Goal: Task Accomplishment & Management: Manage account settings

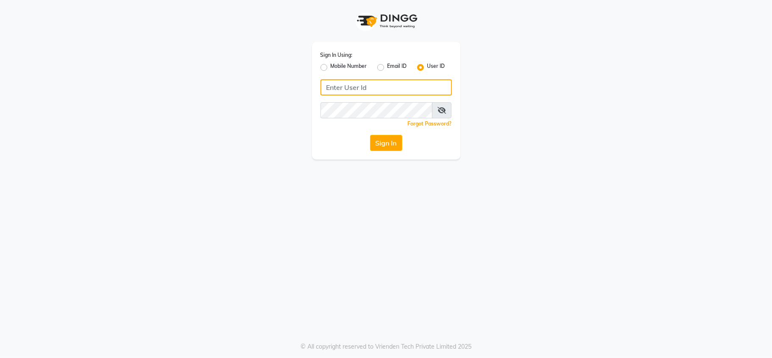
click at [370, 86] on input "Username" at bounding box center [386, 87] width 131 height 16
type input "[PERSON_NAME]"
click at [439, 114] on span at bounding box center [442, 110] width 20 height 16
click at [441, 112] on icon at bounding box center [442, 110] width 8 height 7
click at [391, 145] on button "Sign In" at bounding box center [386, 143] width 32 height 16
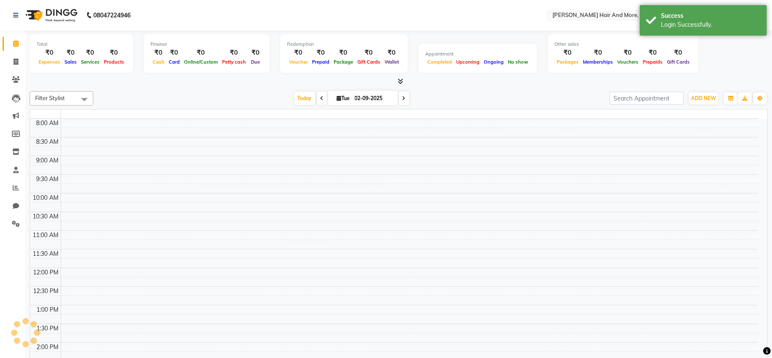
select select "en"
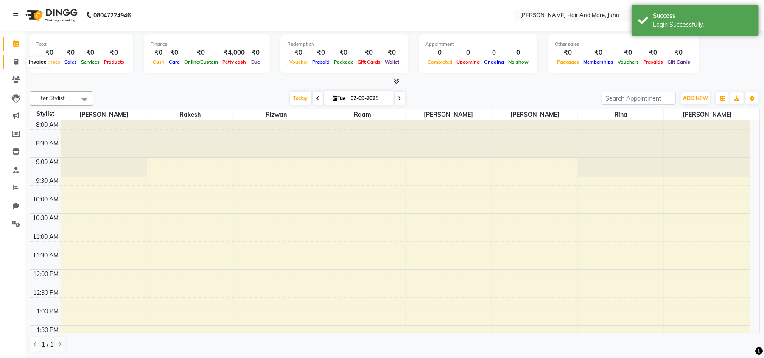
click at [14, 60] on icon at bounding box center [16, 62] width 5 height 6
select select "8552"
select select "service"
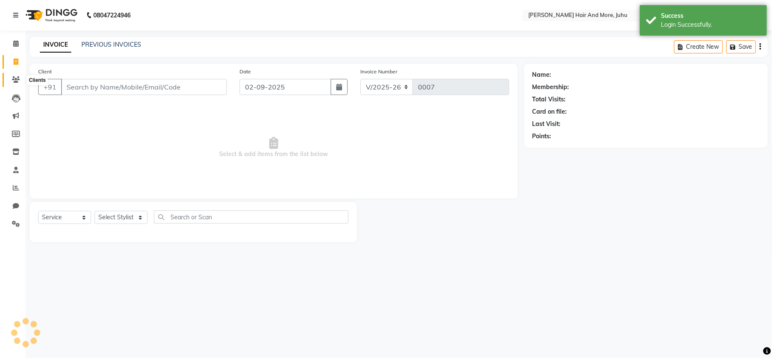
click at [14, 77] on icon at bounding box center [16, 79] width 8 height 6
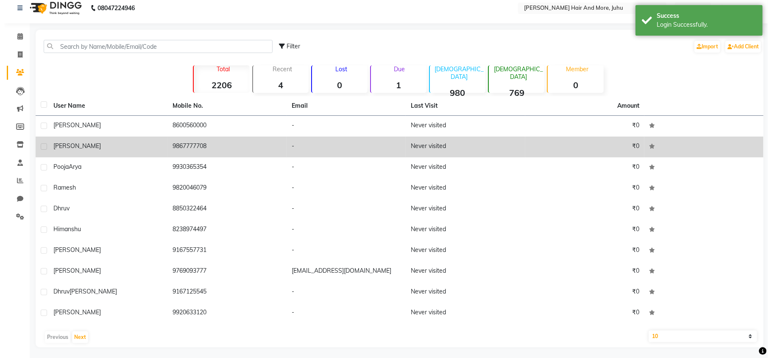
scroll to position [9, 0]
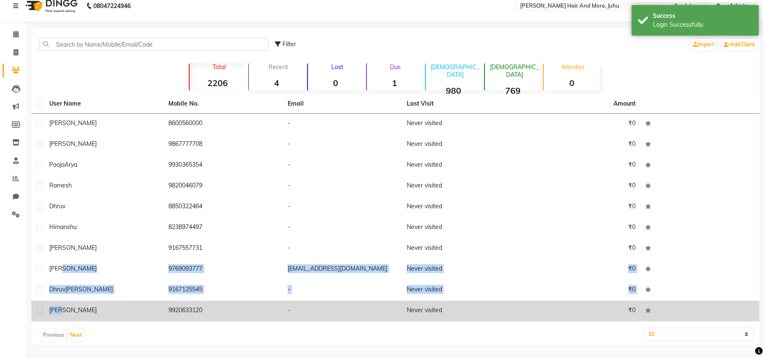
click at [63, 307] on tbody "[PERSON_NAME] 8600560000 - Never visited ₹0 Rohan 9867777708 - Never visited ₹0…" at bounding box center [395, 218] width 728 height 208
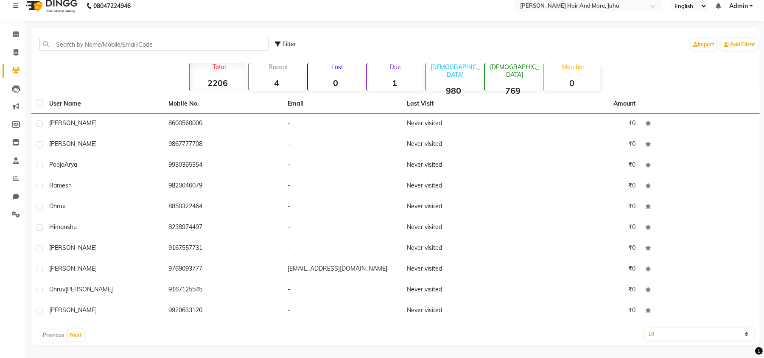
click at [75, 324] on div "User Name Mobile No. Email Last Visit Amount [PERSON_NAME] 8600560000 - Never v…" at bounding box center [395, 219] width 728 height 251
click at [75, 332] on button "Next" at bounding box center [76, 335] width 16 height 12
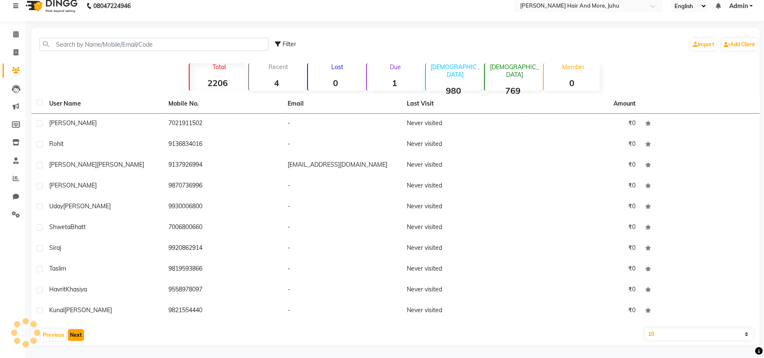
click at [75, 332] on button "Next" at bounding box center [76, 335] width 16 height 12
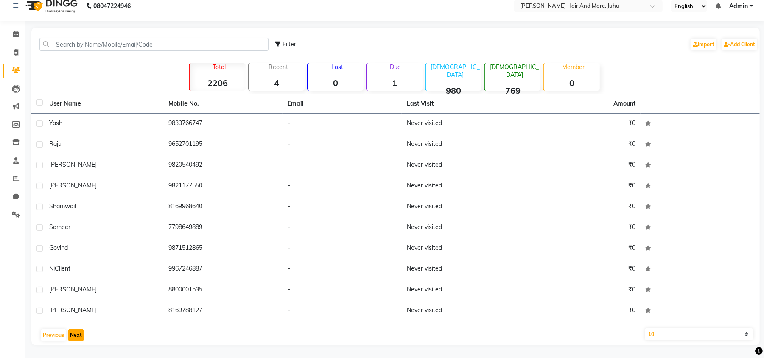
click at [75, 332] on button "Next" at bounding box center [76, 335] width 16 height 12
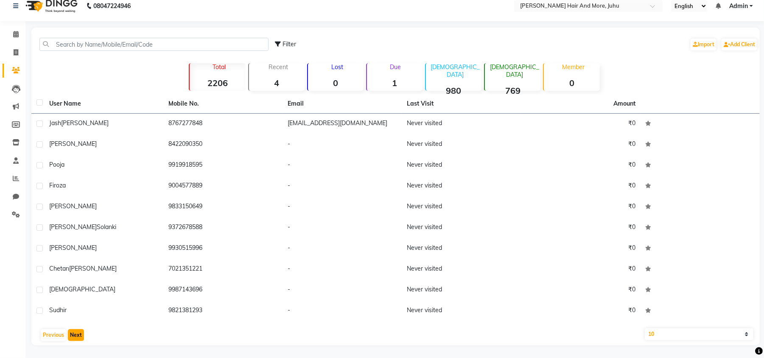
click at [75, 332] on button "Next" at bounding box center [76, 335] width 16 height 12
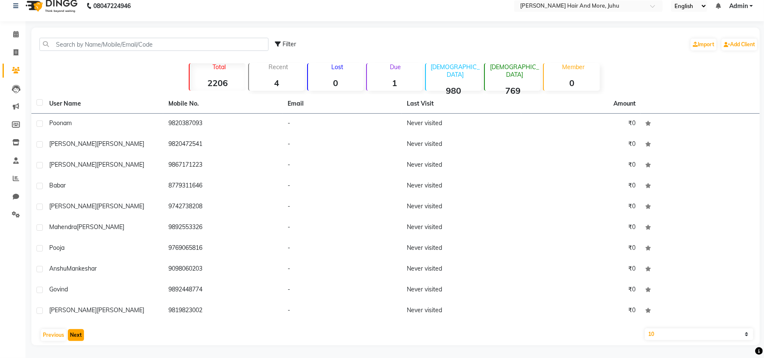
click at [75, 332] on button "Next" at bounding box center [76, 335] width 16 height 12
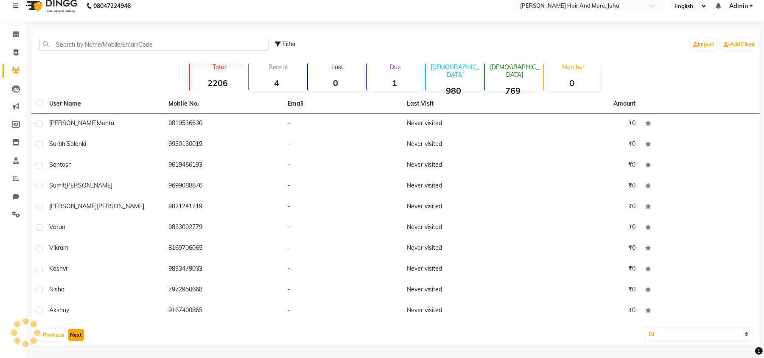
click at [75, 332] on button "Next" at bounding box center [76, 335] width 16 height 12
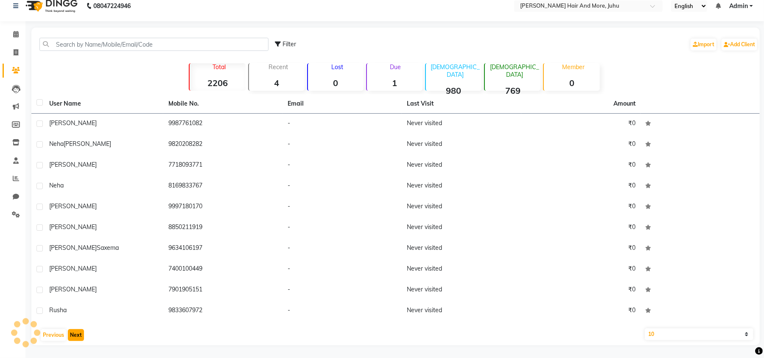
click at [75, 332] on button "Next" at bounding box center [76, 335] width 16 height 12
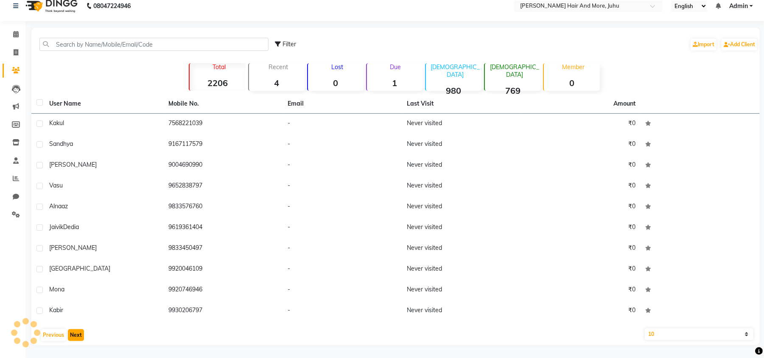
click at [75, 332] on button "Next" at bounding box center [76, 335] width 16 height 12
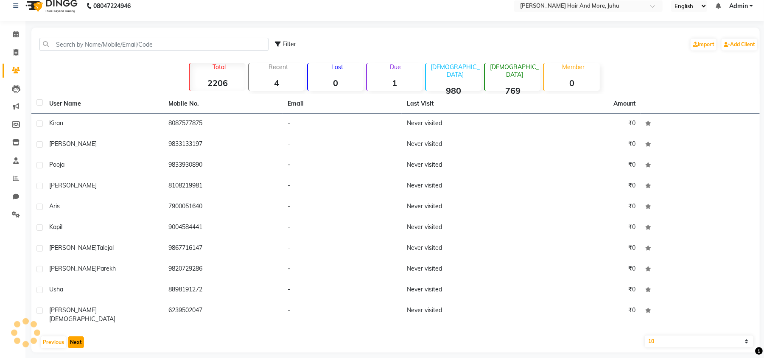
click at [75, 336] on button "Next" at bounding box center [76, 342] width 16 height 12
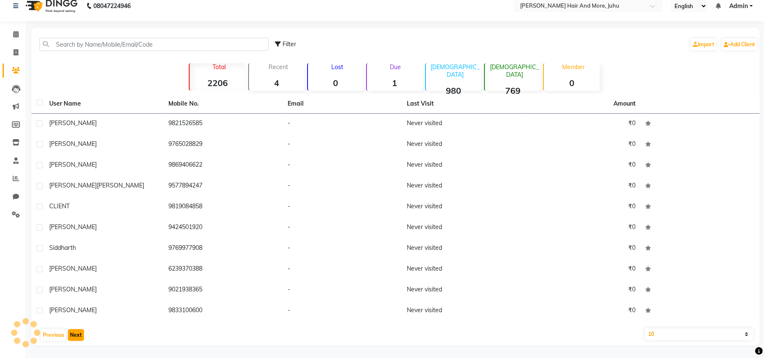
click at [75, 332] on button "Next" at bounding box center [76, 335] width 16 height 12
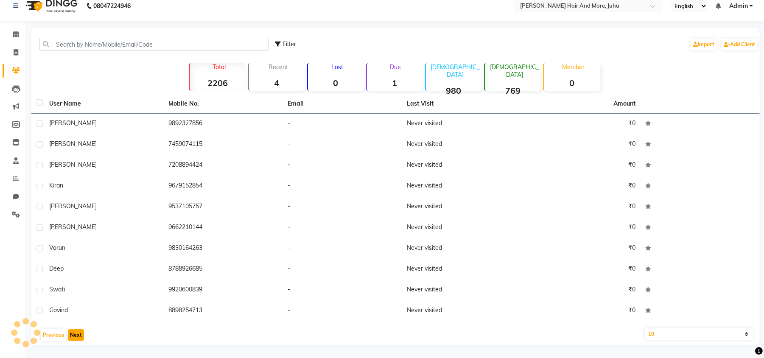
click at [75, 332] on button "Next" at bounding box center [76, 335] width 16 height 12
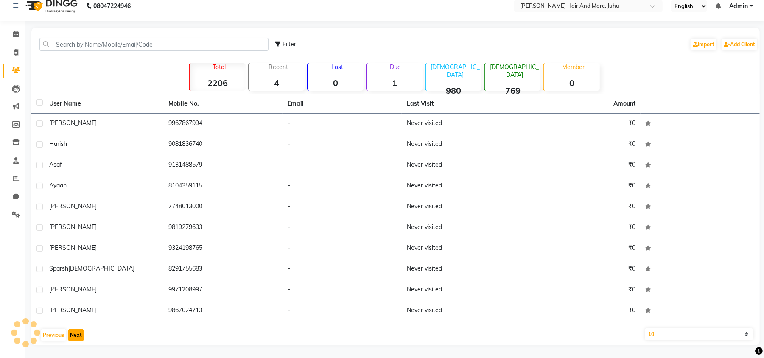
click at [75, 332] on button "Next" at bounding box center [76, 335] width 16 height 12
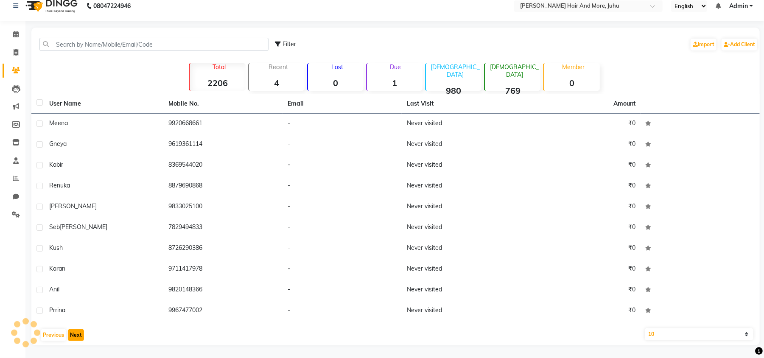
click at [75, 332] on button "Next" at bounding box center [76, 335] width 16 height 12
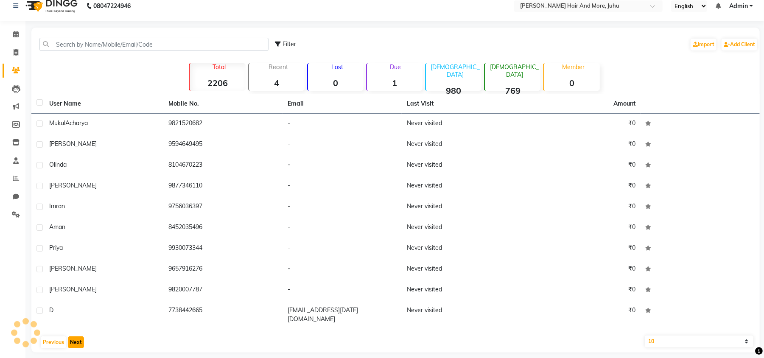
click at [75, 336] on button "Next" at bounding box center [76, 342] width 16 height 12
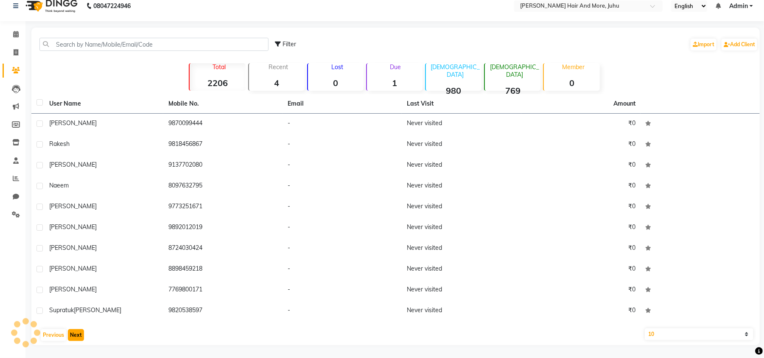
click at [75, 332] on button "Next" at bounding box center [76, 335] width 16 height 12
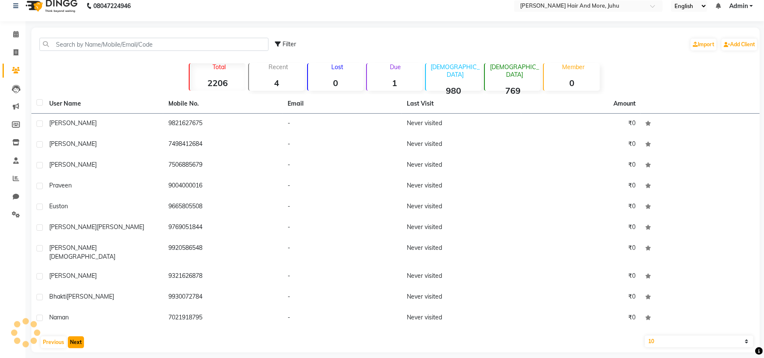
click at [75, 336] on button "Next" at bounding box center [76, 342] width 16 height 12
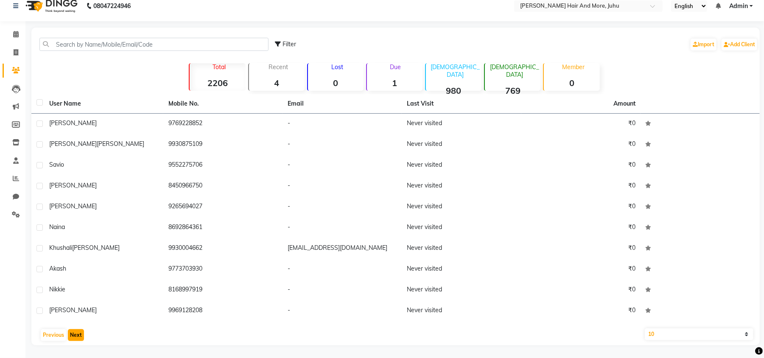
click at [75, 332] on button "Next" at bounding box center [76, 335] width 16 height 12
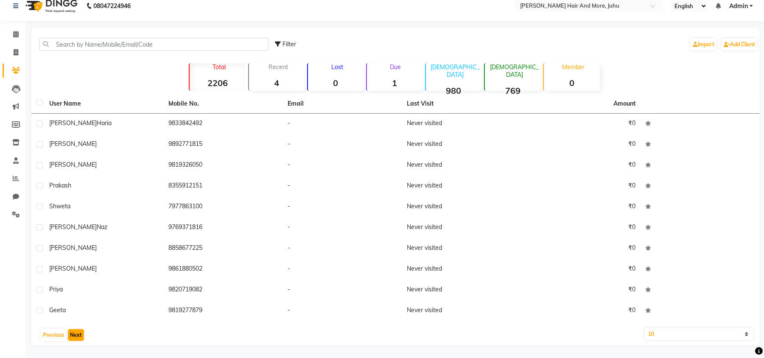
click at [75, 332] on button "Next" at bounding box center [76, 335] width 16 height 12
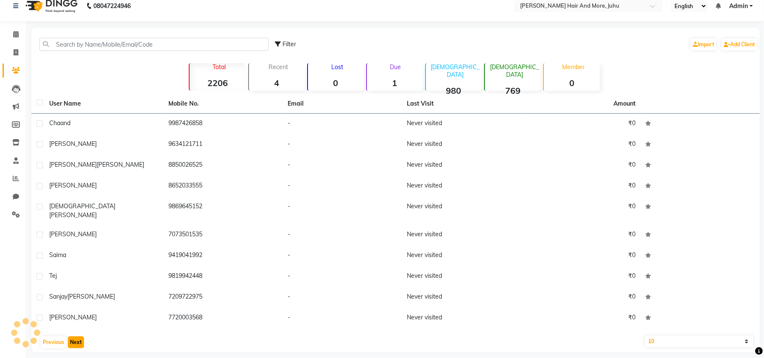
click at [75, 336] on button "Next" at bounding box center [76, 342] width 16 height 12
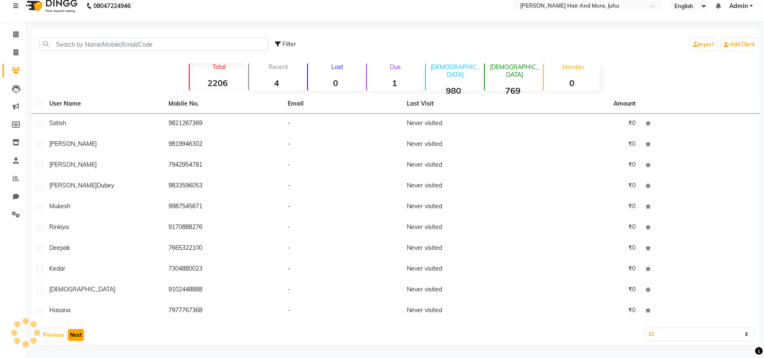
click at [75, 332] on button "Next" at bounding box center [76, 335] width 16 height 12
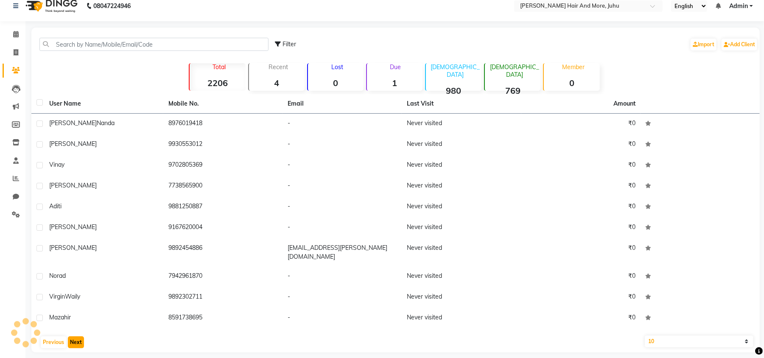
click at [75, 336] on button "Next" at bounding box center [76, 342] width 16 height 12
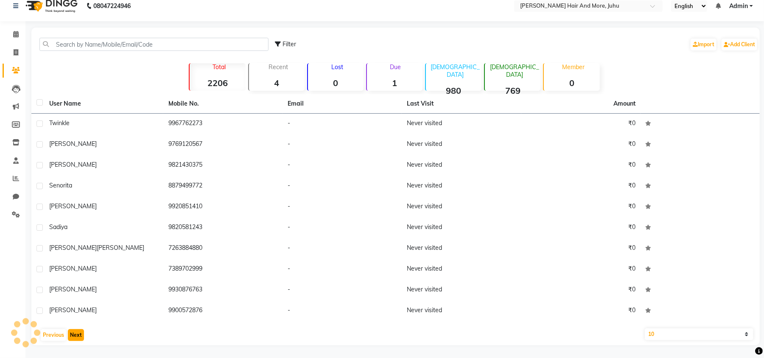
click at [75, 332] on button "Next" at bounding box center [76, 335] width 16 height 12
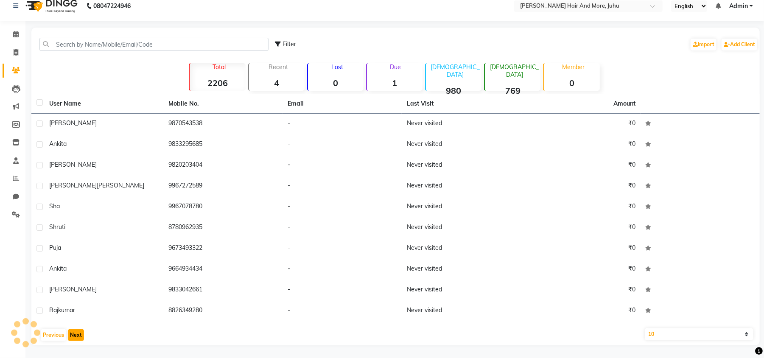
click at [75, 332] on button "Next" at bounding box center [76, 335] width 16 height 12
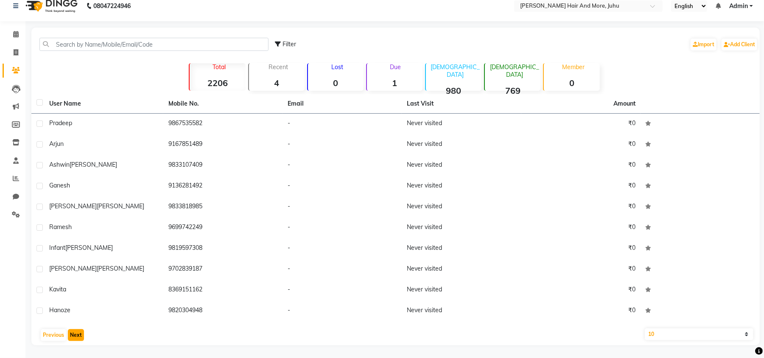
click at [75, 332] on button "Next" at bounding box center [76, 335] width 16 height 12
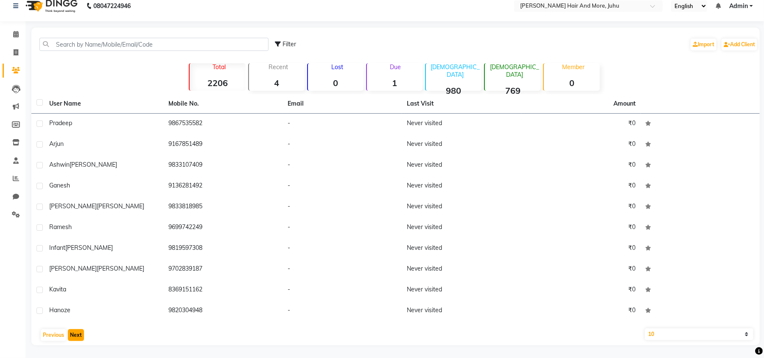
click at [75, 332] on button "Next" at bounding box center [76, 335] width 16 height 12
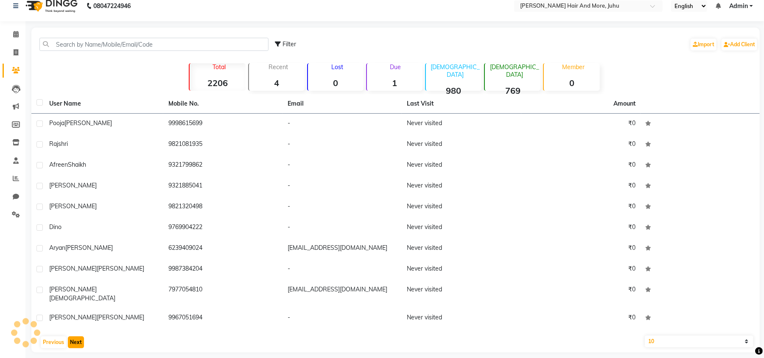
click at [75, 336] on button "Next" at bounding box center [76, 342] width 16 height 12
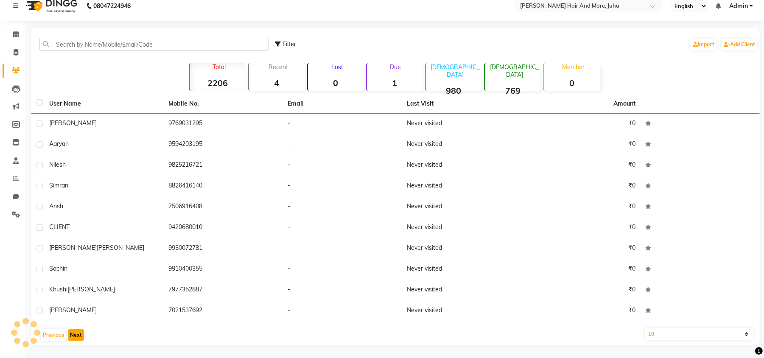
click at [75, 332] on button "Next" at bounding box center [76, 335] width 16 height 12
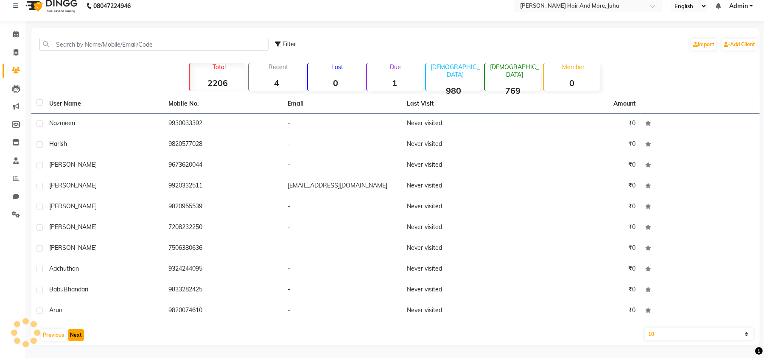
click at [75, 332] on button "Next" at bounding box center [76, 335] width 16 height 12
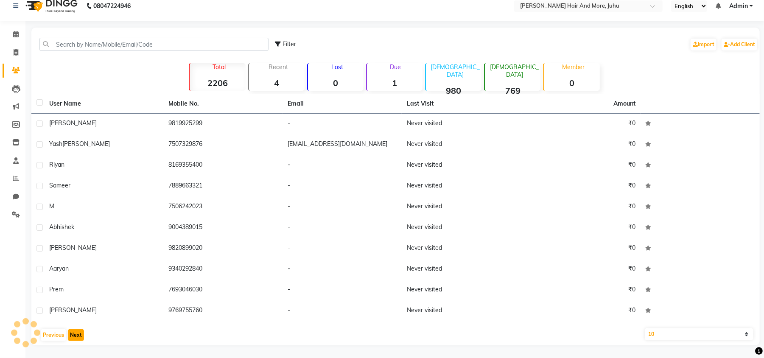
click at [75, 332] on button "Next" at bounding box center [76, 335] width 16 height 12
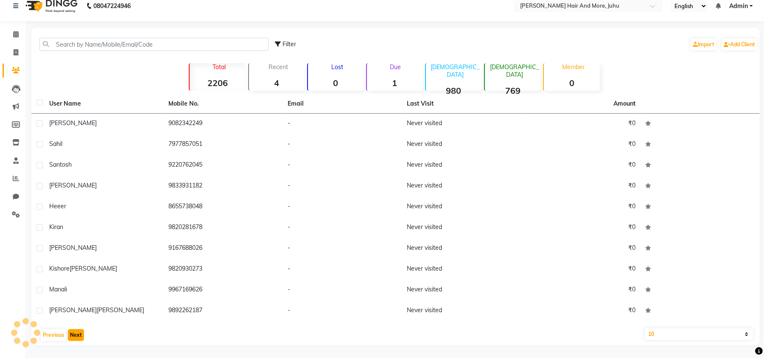
click at [75, 332] on button "Next" at bounding box center [76, 335] width 16 height 12
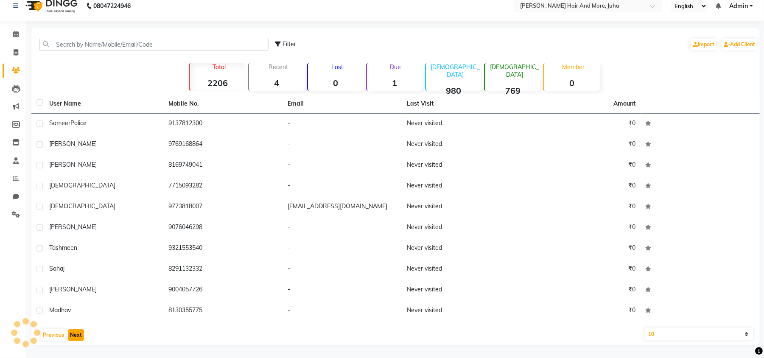
click at [75, 332] on button "Next" at bounding box center [76, 335] width 16 height 12
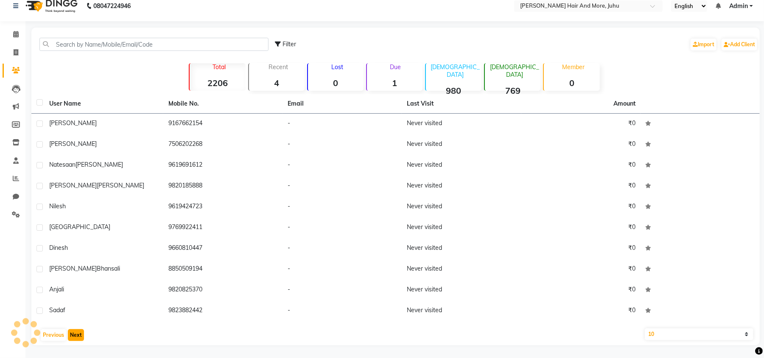
click at [75, 332] on button "Next" at bounding box center [76, 335] width 16 height 12
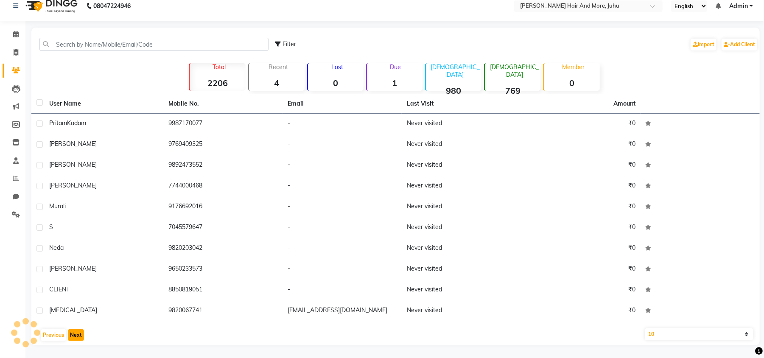
click at [75, 332] on button "Next" at bounding box center [76, 335] width 16 height 12
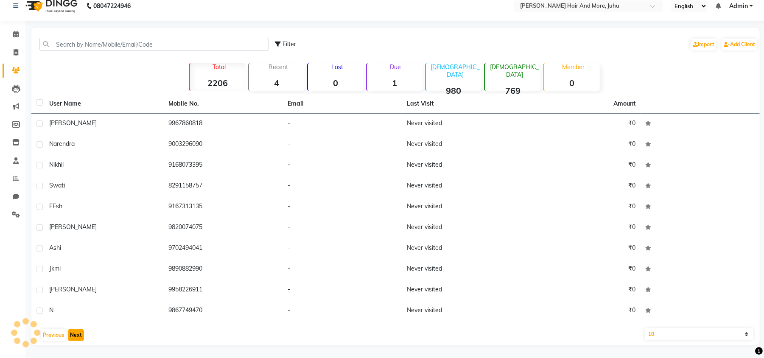
click at [75, 332] on button "Next" at bounding box center [76, 335] width 16 height 12
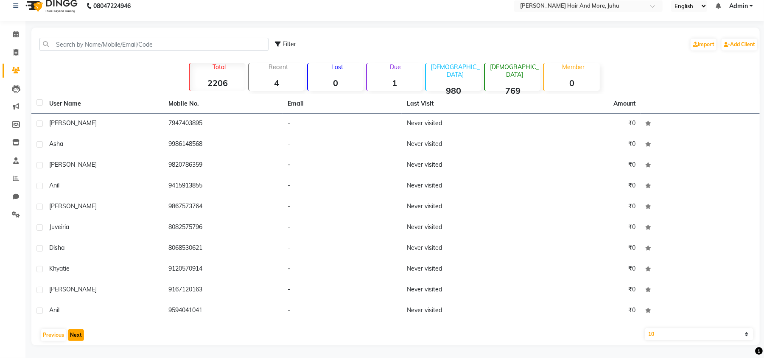
click at [75, 332] on button "Next" at bounding box center [76, 335] width 16 height 12
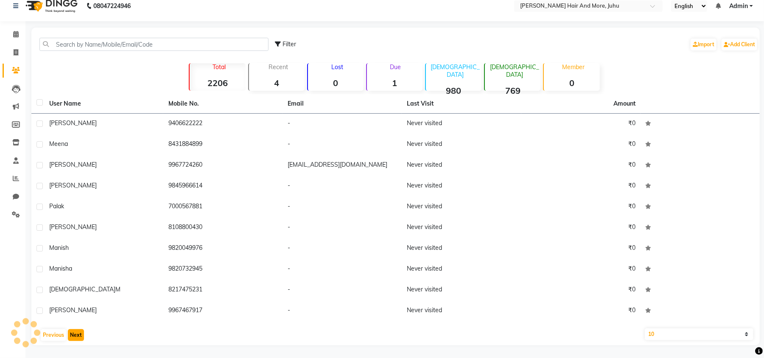
click at [75, 332] on button "Next" at bounding box center [76, 335] width 16 height 12
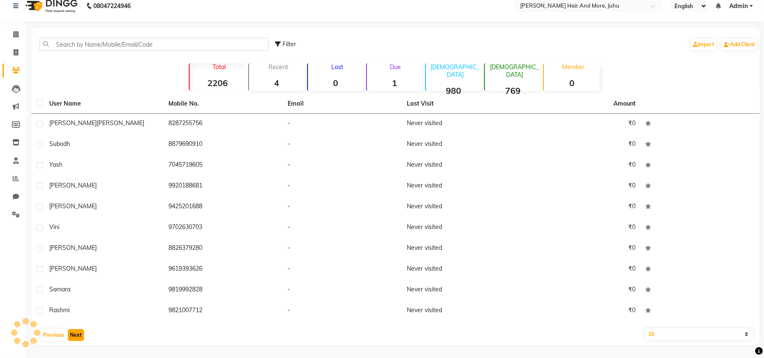
click at [75, 332] on button "Next" at bounding box center [76, 335] width 16 height 12
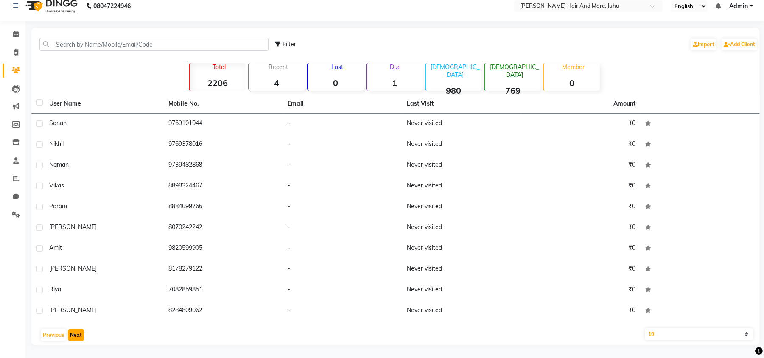
click at [75, 332] on button "Next" at bounding box center [76, 335] width 16 height 12
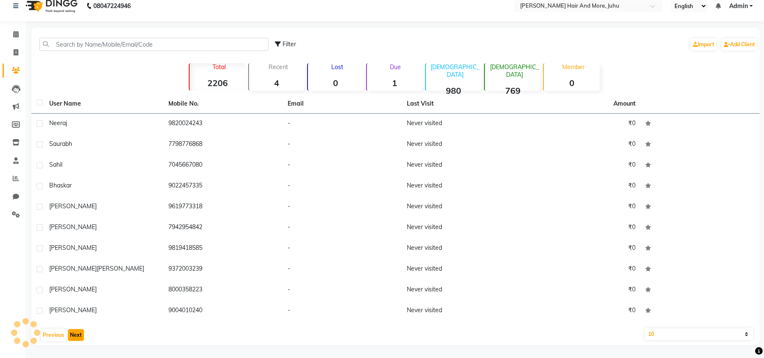
click at [75, 332] on button "Next" at bounding box center [76, 335] width 16 height 12
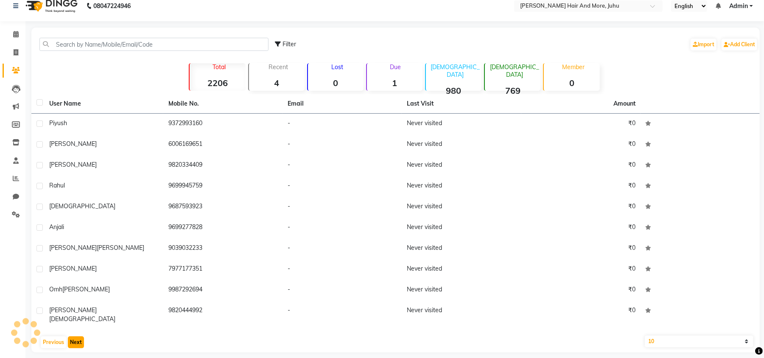
click at [75, 336] on button "Next" at bounding box center [76, 342] width 16 height 12
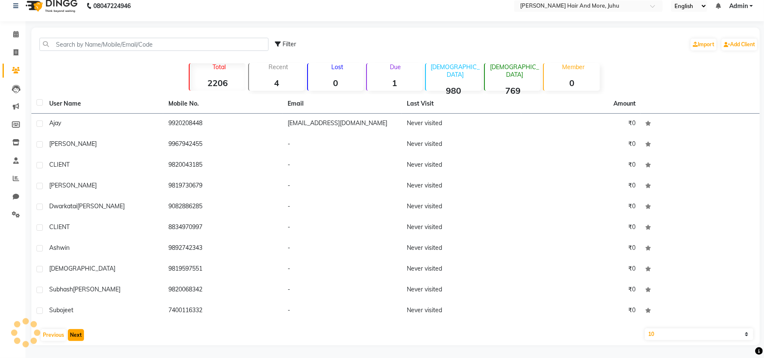
click at [75, 332] on button "Next" at bounding box center [76, 335] width 16 height 12
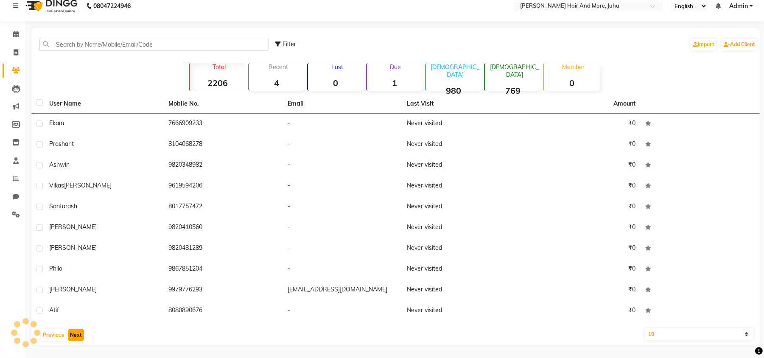
click at [75, 332] on button "Next" at bounding box center [76, 335] width 16 height 12
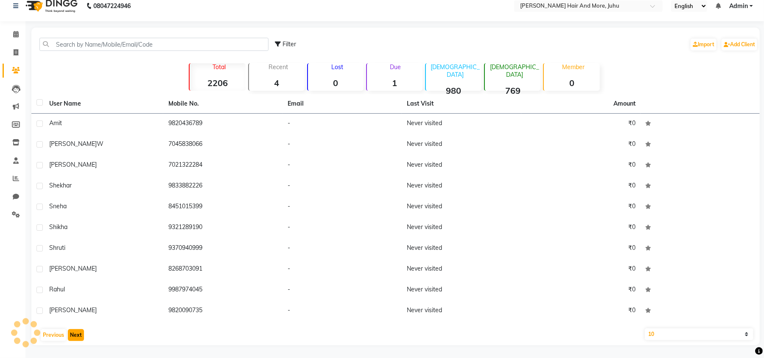
click at [75, 332] on button "Next" at bounding box center [76, 335] width 16 height 12
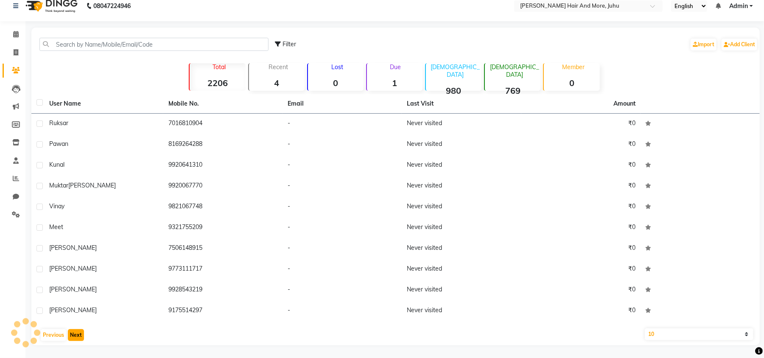
click at [75, 332] on button "Next" at bounding box center [76, 335] width 16 height 12
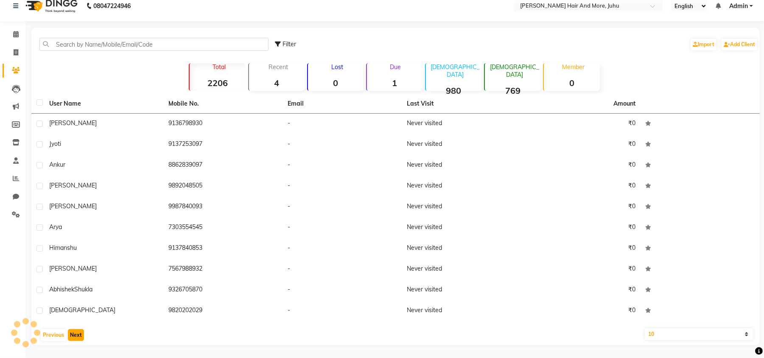
click at [75, 332] on button "Next" at bounding box center [76, 335] width 16 height 12
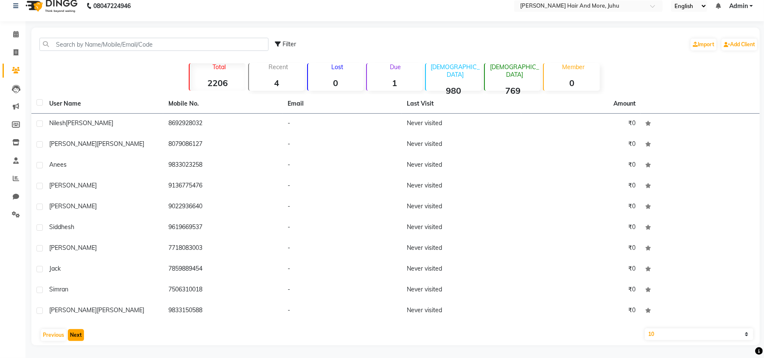
click at [75, 332] on button "Next" at bounding box center [76, 335] width 16 height 12
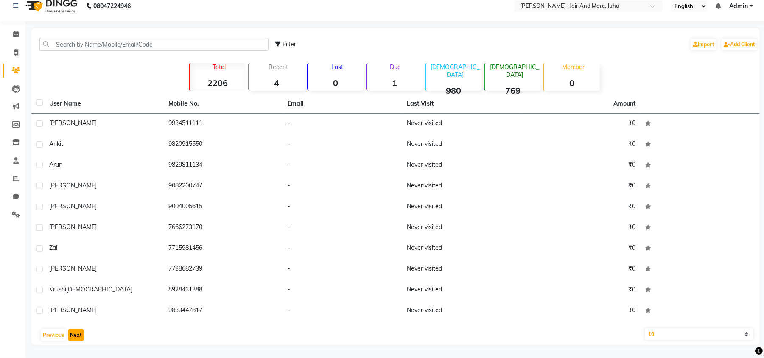
click at [75, 332] on button "Next" at bounding box center [76, 335] width 16 height 12
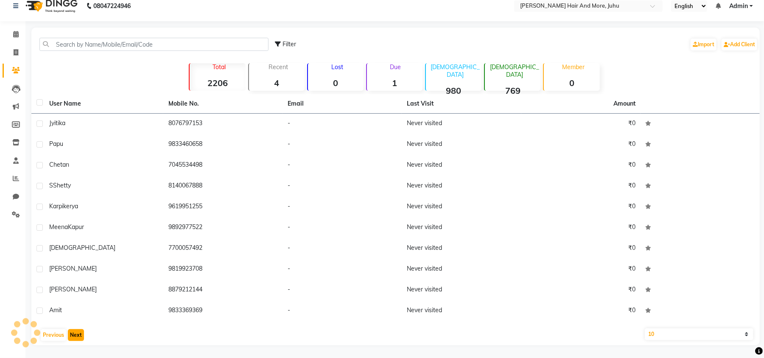
click at [75, 332] on button "Next" at bounding box center [76, 335] width 16 height 12
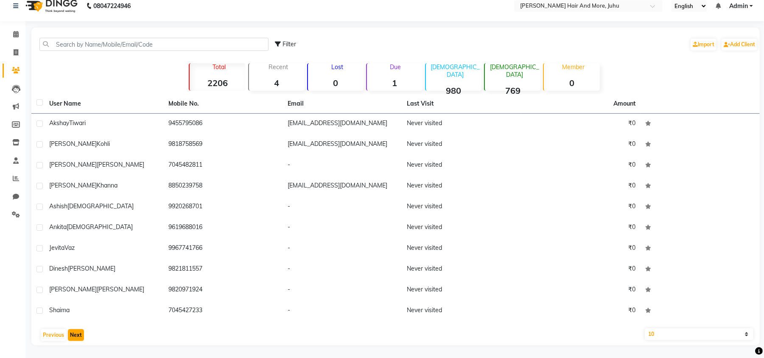
click at [75, 332] on button "Next" at bounding box center [76, 335] width 16 height 12
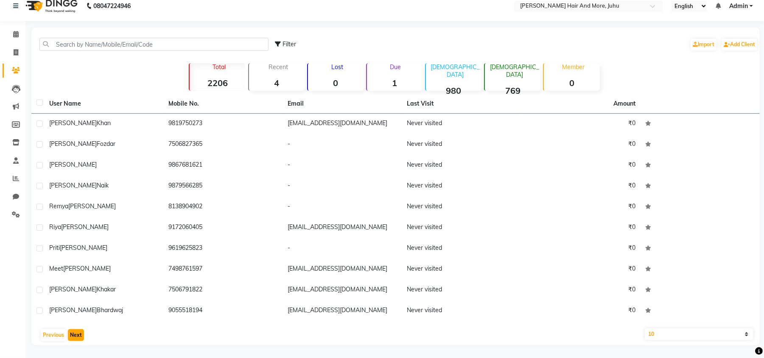
click at [75, 332] on button "Next" at bounding box center [76, 335] width 16 height 12
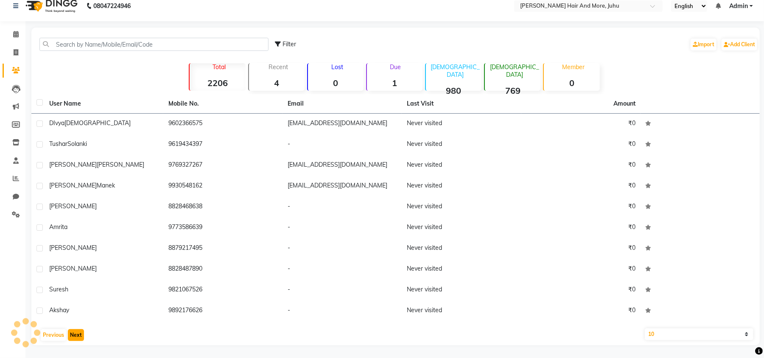
click at [75, 332] on button "Next" at bounding box center [76, 335] width 16 height 12
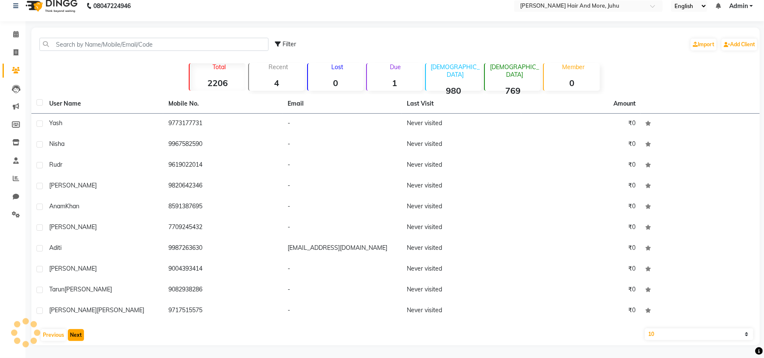
click at [75, 332] on button "Next" at bounding box center [76, 335] width 16 height 12
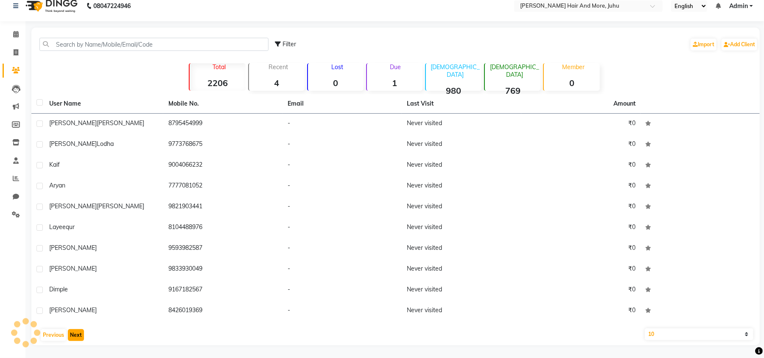
click at [75, 332] on button "Next" at bounding box center [76, 335] width 16 height 12
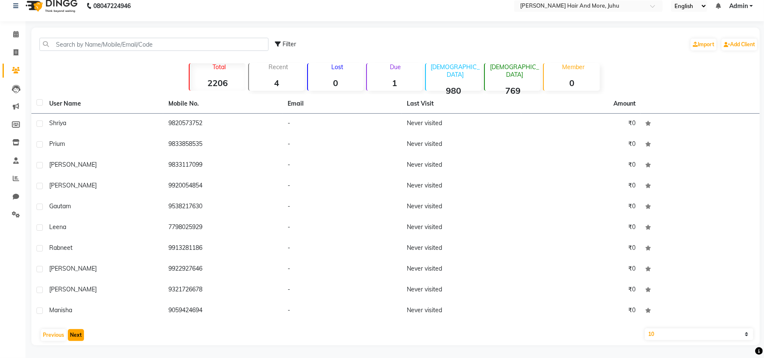
click at [75, 332] on button "Next" at bounding box center [76, 335] width 16 height 12
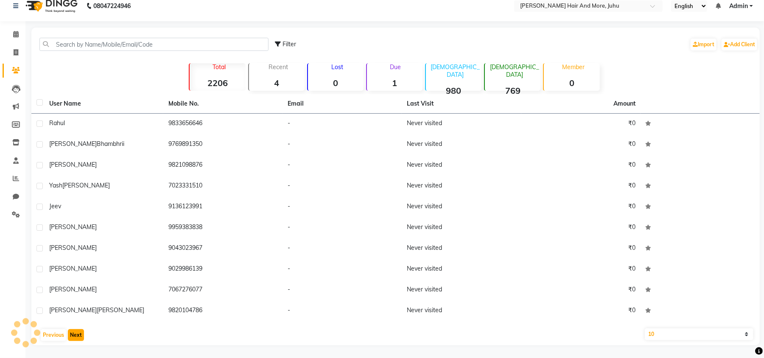
click at [75, 332] on button "Next" at bounding box center [76, 335] width 16 height 12
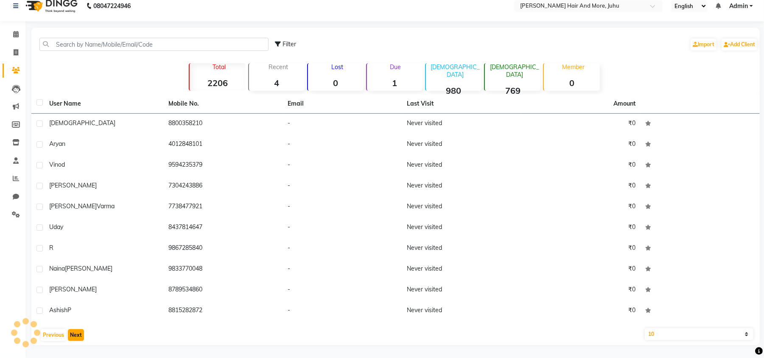
click at [75, 332] on button "Next" at bounding box center [76, 335] width 16 height 12
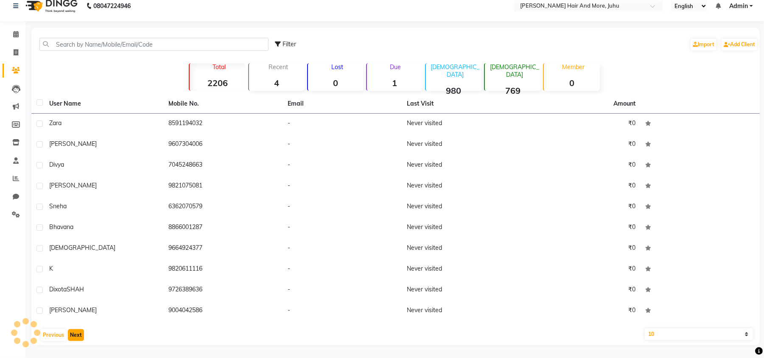
click at [75, 332] on button "Next" at bounding box center [76, 335] width 16 height 12
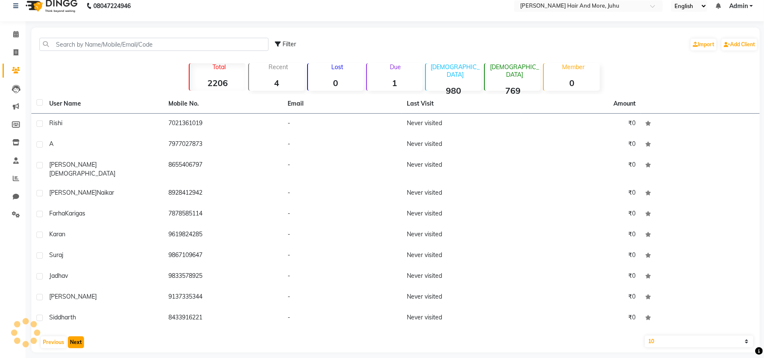
click at [75, 336] on button "Next" at bounding box center [76, 342] width 16 height 12
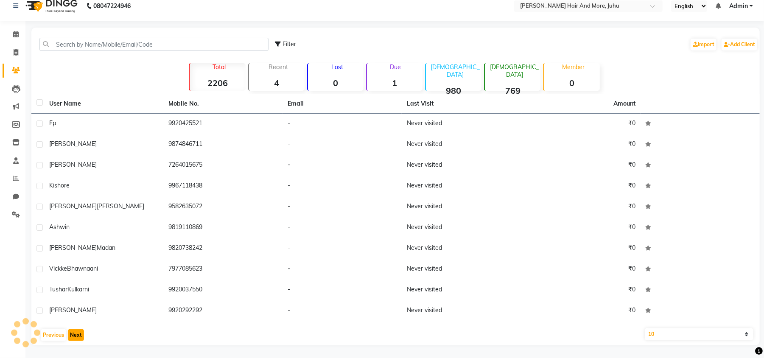
click at [75, 332] on button "Next" at bounding box center [76, 335] width 16 height 12
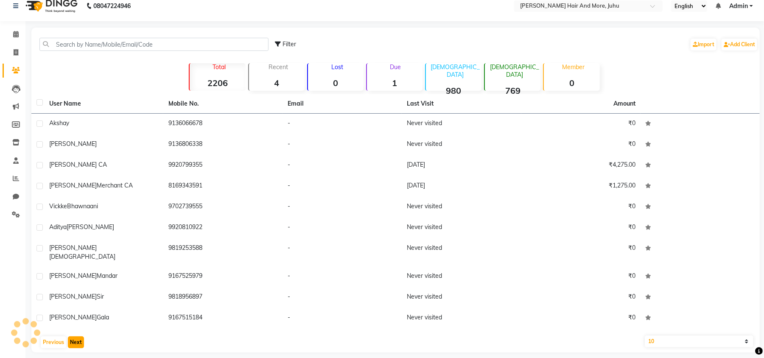
click at [75, 336] on button "Next" at bounding box center [76, 342] width 16 height 12
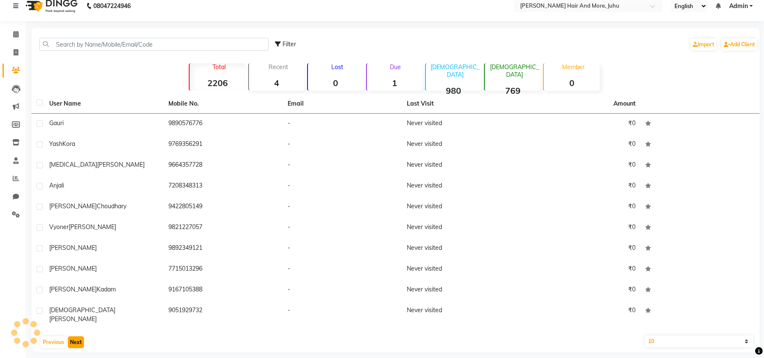
click at [75, 336] on button "Next" at bounding box center [76, 342] width 16 height 12
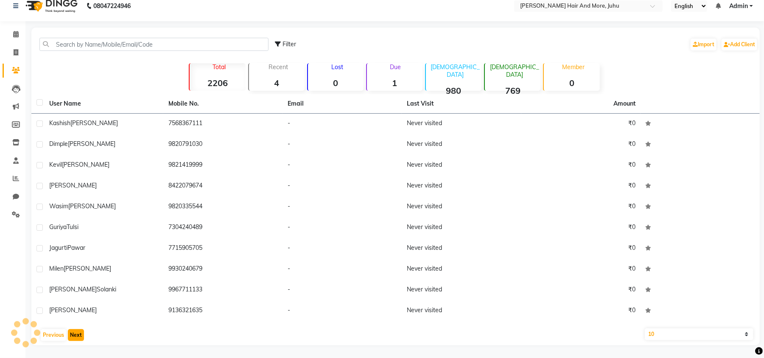
click at [75, 332] on button "Next" at bounding box center [76, 335] width 16 height 12
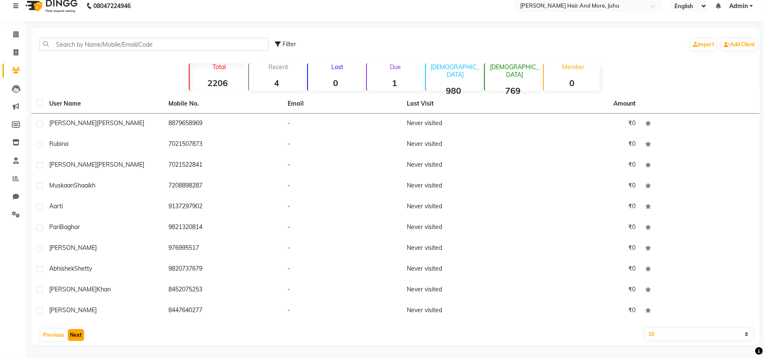
click at [75, 332] on button "Next" at bounding box center [76, 335] width 16 height 12
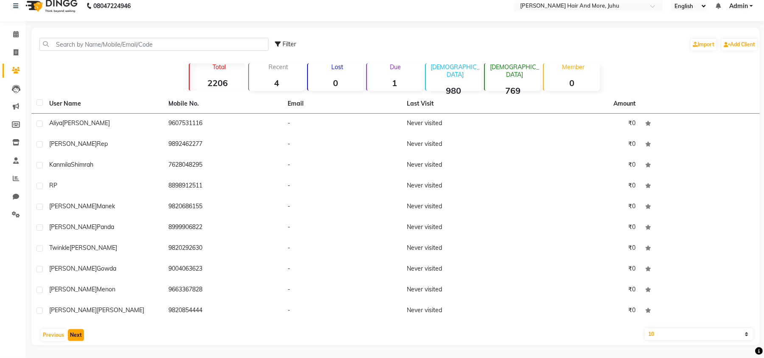
click at [75, 332] on button "Next" at bounding box center [76, 335] width 16 height 12
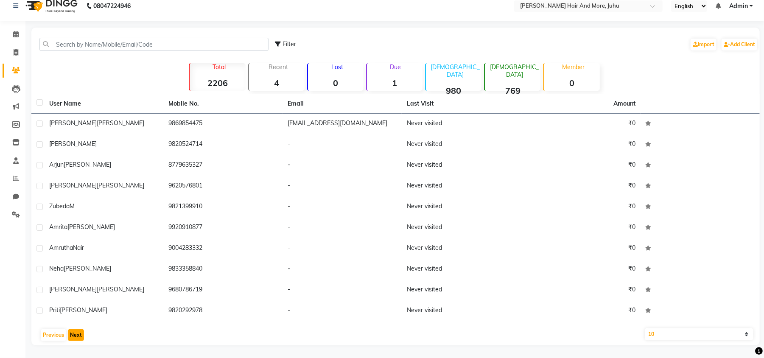
click at [75, 332] on button "Next" at bounding box center [76, 335] width 16 height 12
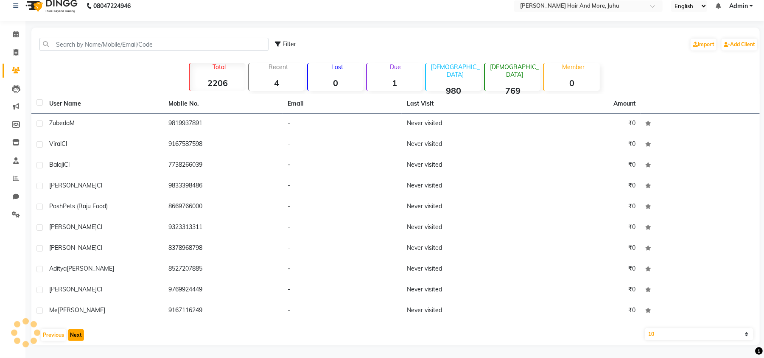
click at [75, 332] on button "Next" at bounding box center [76, 335] width 16 height 12
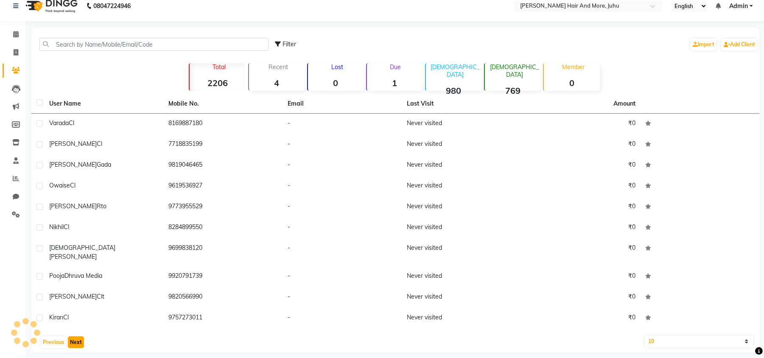
click at [75, 336] on button "Next" at bounding box center [76, 342] width 16 height 12
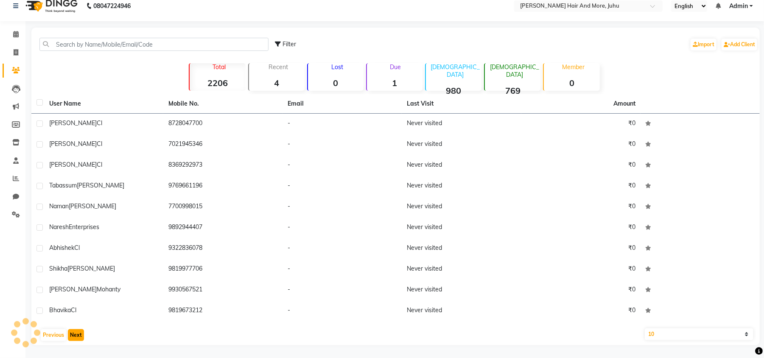
click at [75, 332] on button "Next" at bounding box center [76, 335] width 16 height 12
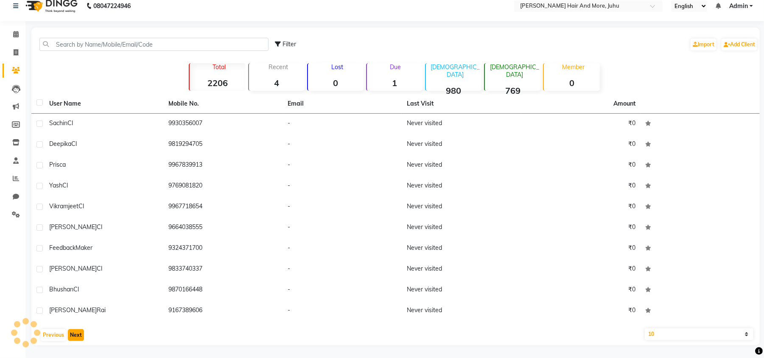
click at [75, 332] on button "Next" at bounding box center [76, 335] width 16 height 12
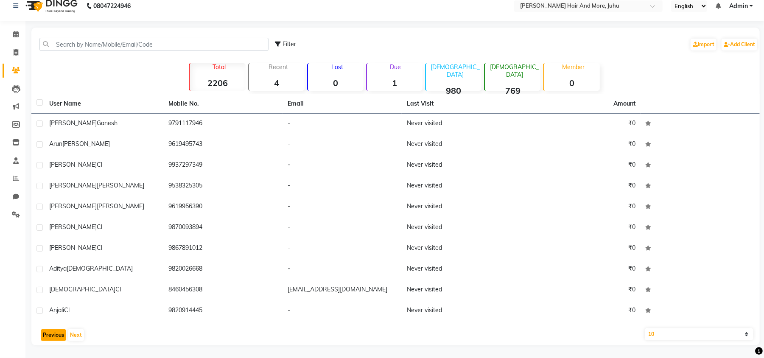
click at [60, 332] on button "Previous" at bounding box center [53, 335] width 25 height 12
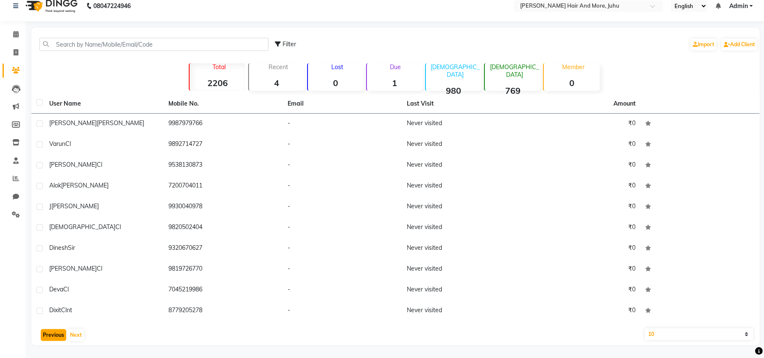
click at [60, 332] on button "Previous" at bounding box center [53, 335] width 25 height 12
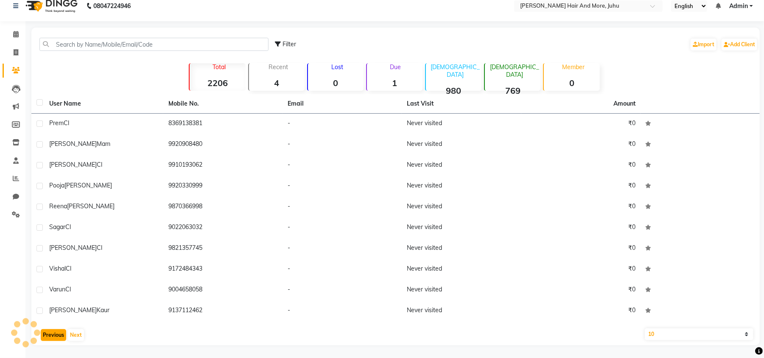
click at [60, 332] on button "Previous" at bounding box center [53, 335] width 25 height 12
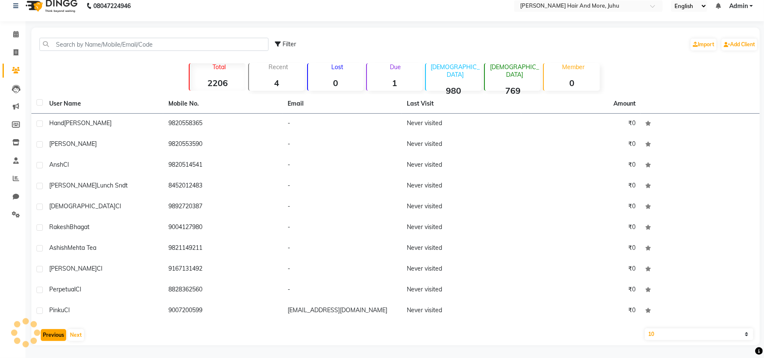
click at [60, 332] on button "Previous" at bounding box center [53, 335] width 25 height 12
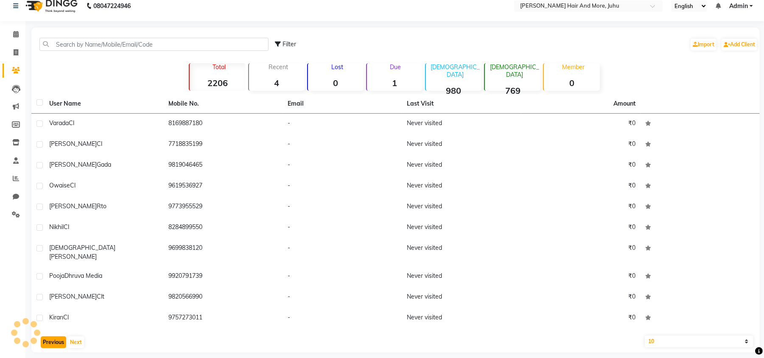
click at [60, 336] on button "Previous" at bounding box center [53, 342] width 25 height 12
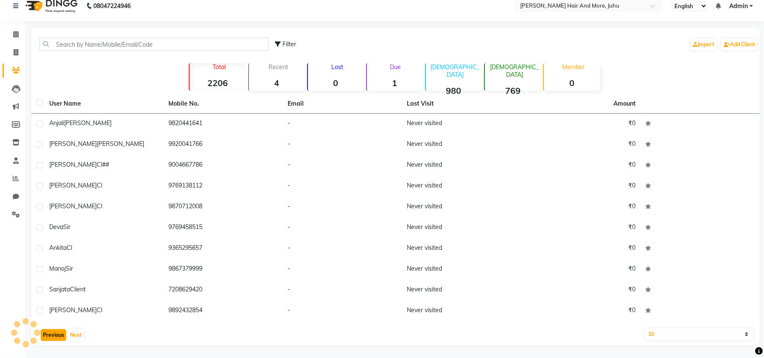
click at [60, 332] on button "Previous" at bounding box center [53, 335] width 25 height 12
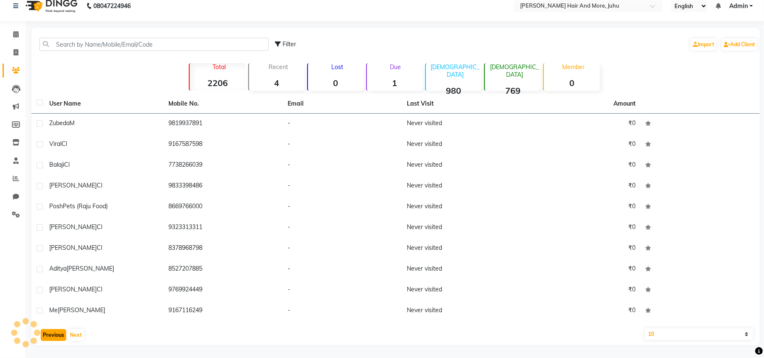
click at [60, 332] on button "Previous" at bounding box center [53, 335] width 25 height 12
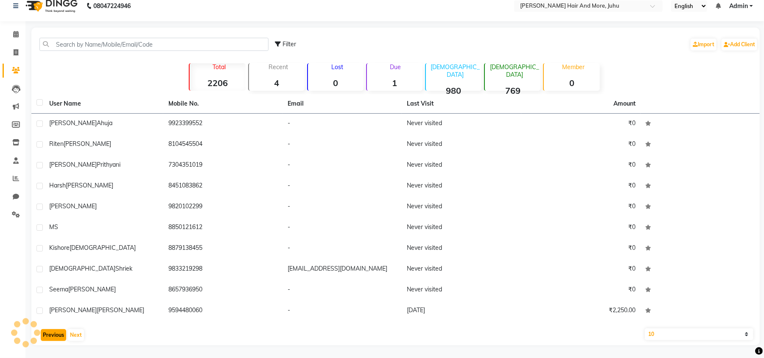
click at [60, 332] on button "Previous" at bounding box center [53, 335] width 25 height 12
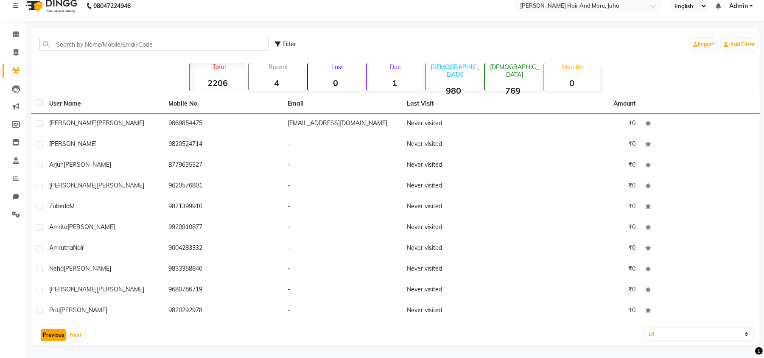
click at [60, 332] on button "Previous" at bounding box center [53, 335] width 25 height 12
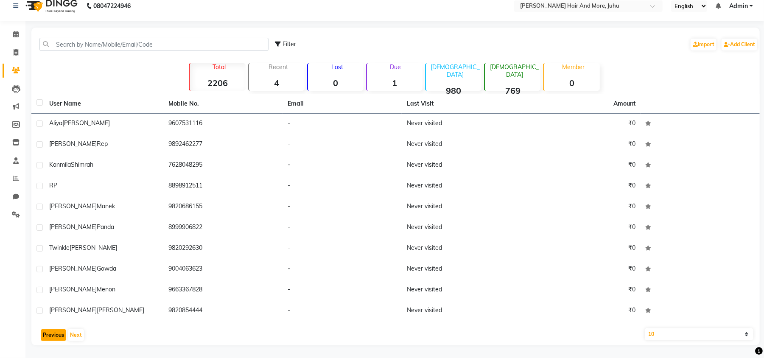
click at [60, 332] on button "Previous" at bounding box center [53, 335] width 25 height 12
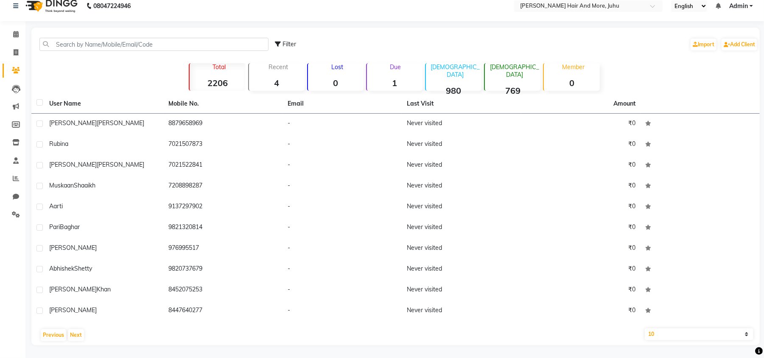
click at [67, 329] on div "Previous Next" at bounding box center [395, 335] width 721 height 14
click at [75, 333] on button "Next" at bounding box center [76, 335] width 16 height 12
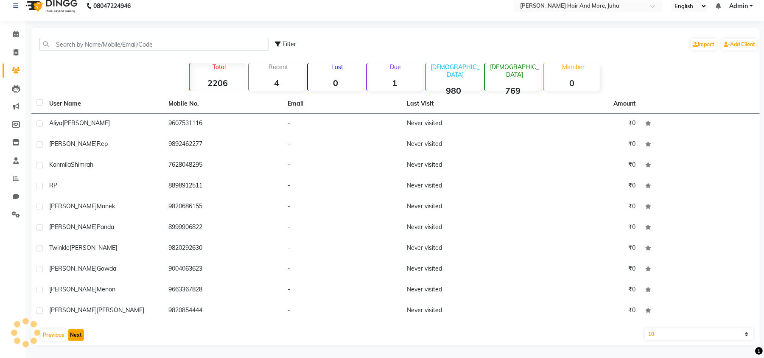
click at [75, 333] on button "Next" at bounding box center [76, 335] width 16 height 12
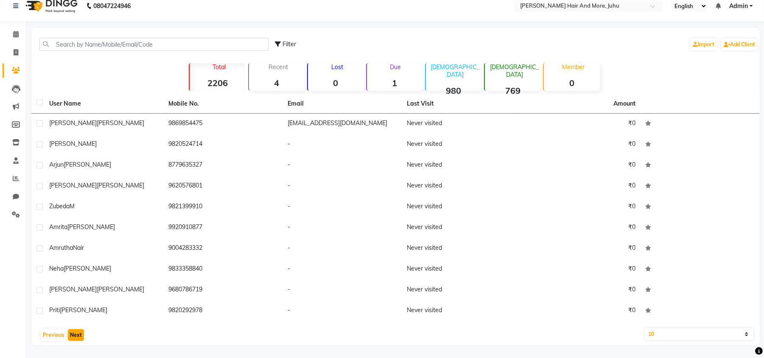
click at [75, 333] on button "Next" at bounding box center [76, 335] width 16 height 12
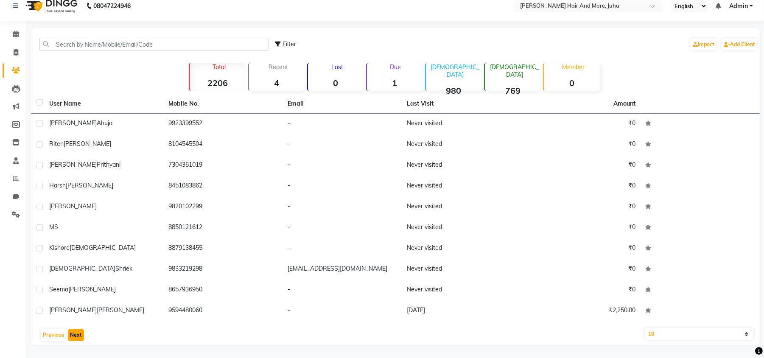
click at [75, 333] on button "Next" at bounding box center [76, 335] width 16 height 12
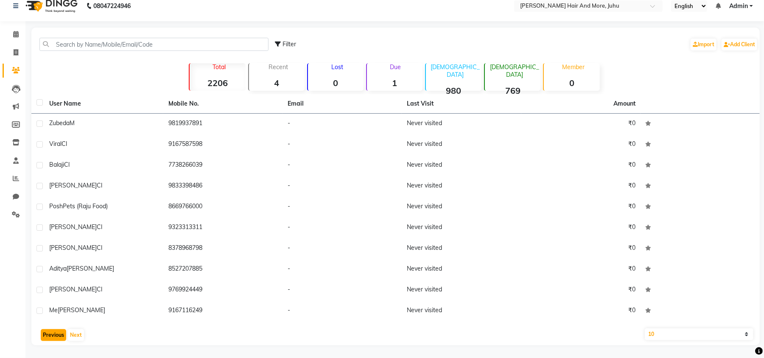
click at [59, 338] on button "Previous" at bounding box center [53, 335] width 25 height 12
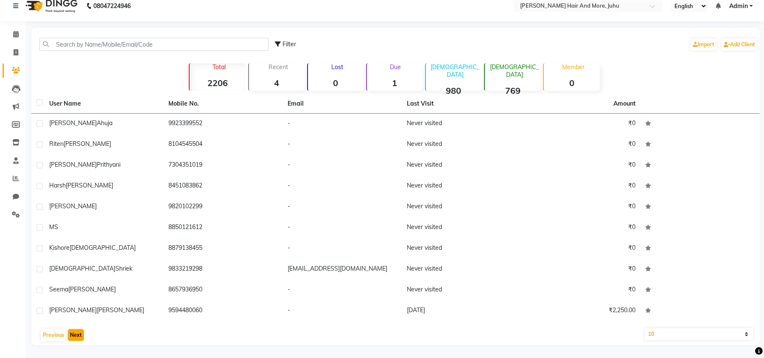
click at [69, 336] on button "Next" at bounding box center [76, 335] width 16 height 12
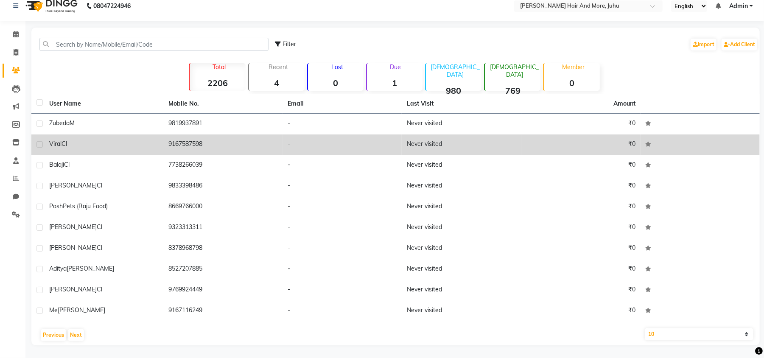
click at [75, 141] on div "Viral Cl" at bounding box center [103, 144] width 109 height 9
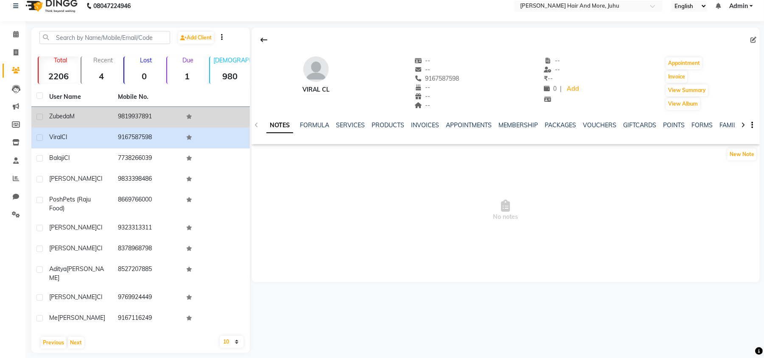
click at [116, 119] on td "9819937891" at bounding box center [147, 117] width 69 height 21
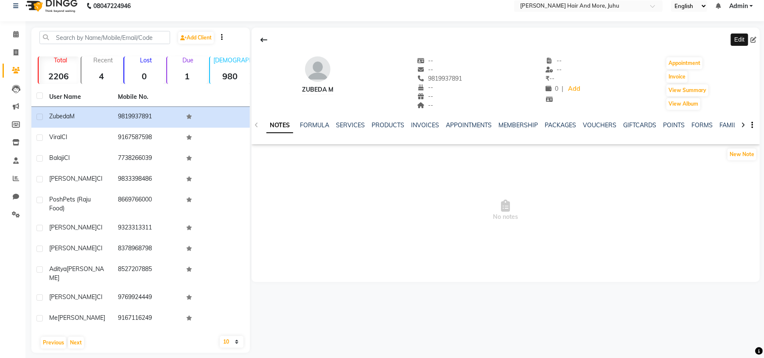
click at [755, 41] on icon at bounding box center [753, 40] width 6 height 6
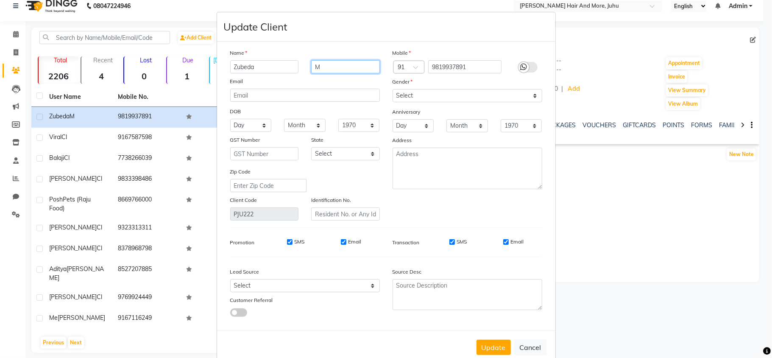
drag, startPoint x: 345, startPoint y: 63, endPoint x: 319, endPoint y: 68, distance: 25.9
click at [319, 68] on input "M" at bounding box center [345, 66] width 69 height 13
drag, startPoint x: 319, startPoint y: 68, endPoint x: 304, endPoint y: 70, distance: 15.8
click at [305, 70] on div "M" at bounding box center [345, 66] width 81 height 13
click at [401, 94] on select "Select [DEMOGRAPHIC_DATA] [DEMOGRAPHIC_DATA] Other Prefer Not To Say" at bounding box center [468, 95] width 150 height 13
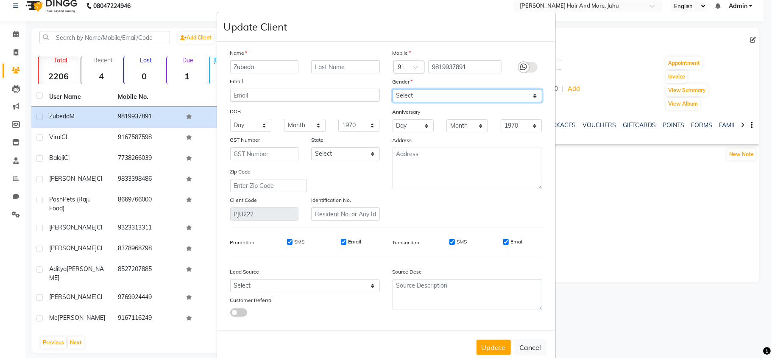
select select "other"
click at [393, 89] on select "Select [DEMOGRAPHIC_DATA] [DEMOGRAPHIC_DATA] Other Prefer Not To Say" at bounding box center [468, 95] width 150 height 13
click at [490, 341] on button "Update" at bounding box center [494, 347] width 34 height 15
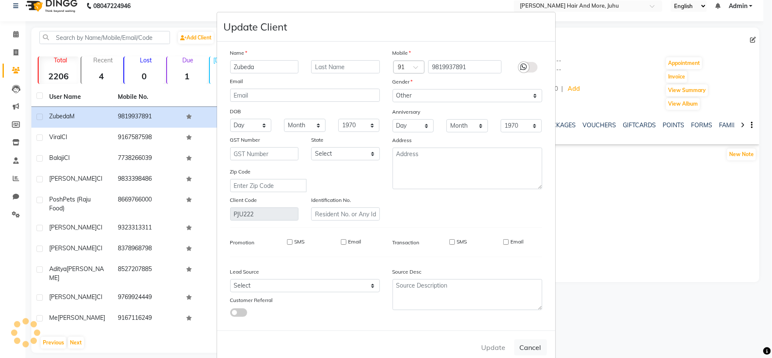
select select
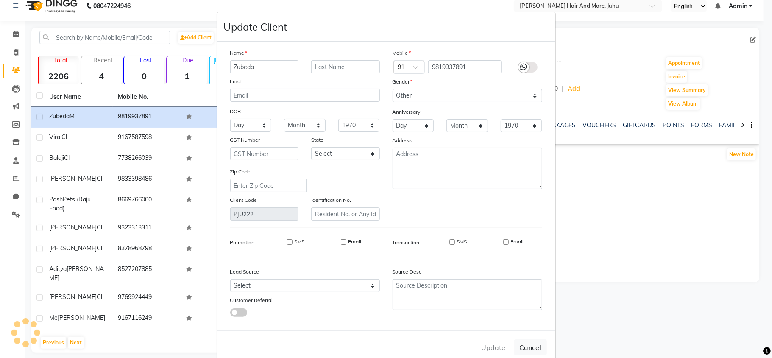
select select
checkbox input "false"
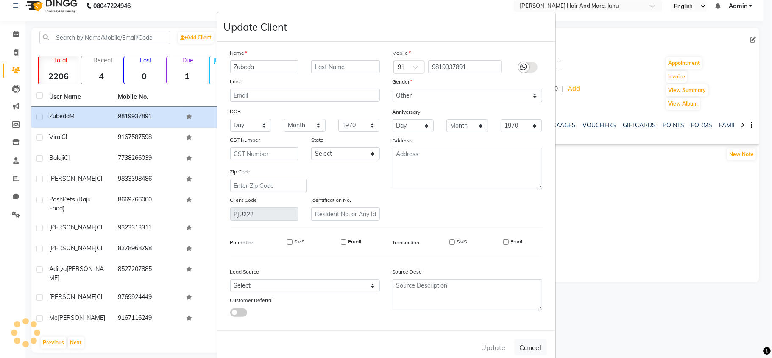
checkbox input "false"
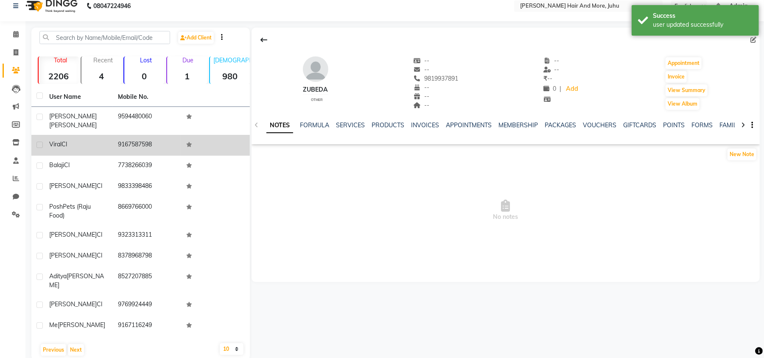
click at [184, 141] on td at bounding box center [215, 145] width 69 height 21
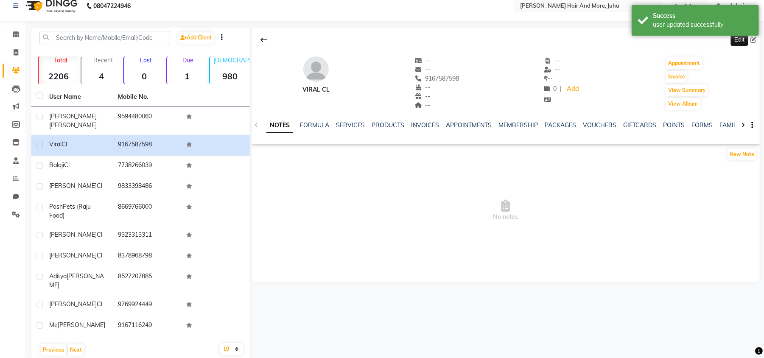
click at [752, 39] on icon at bounding box center [753, 40] width 6 height 6
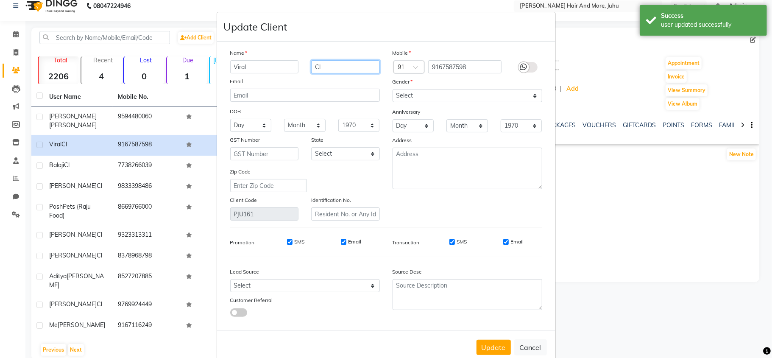
drag, startPoint x: 324, startPoint y: 68, endPoint x: 300, endPoint y: 69, distance: 24.2
click at [300, 69] on div "Viral Cl" at bounding box center [305, 66] width 162 height 13
click at [411, 95] on select "Select [DEMOGRAPHIC_DATA] [DEMOGRAPHIC_DATA] Other Prefer Not To Say" at bounding box center [468, 95] width 150 height 13
select select "[DEMOGRAPHIC_DATA]"
click at [393, 89] on select "Select [DEMOGRAPHIC_DATA] [DEMOGRAPHIC_DATA] Other Prefer Not To Say" at bounding box center [468, 95] width 150 height 13
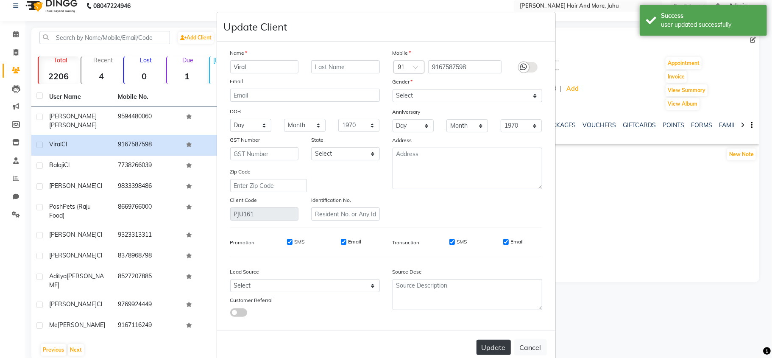
click at [482, 344] on button "Update" at bounding box center [494, 347] width 34 height 15
select select
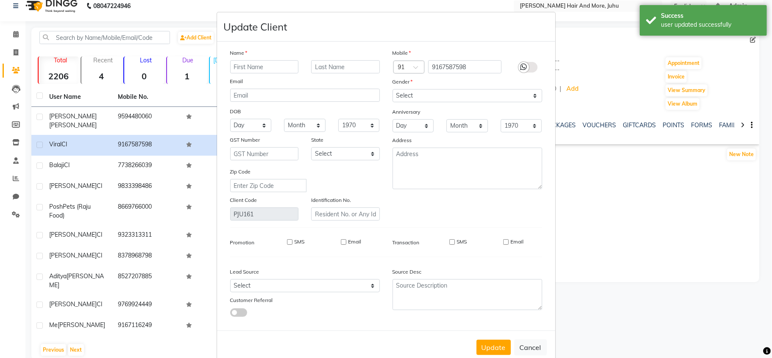
select select
checkbox input "false"
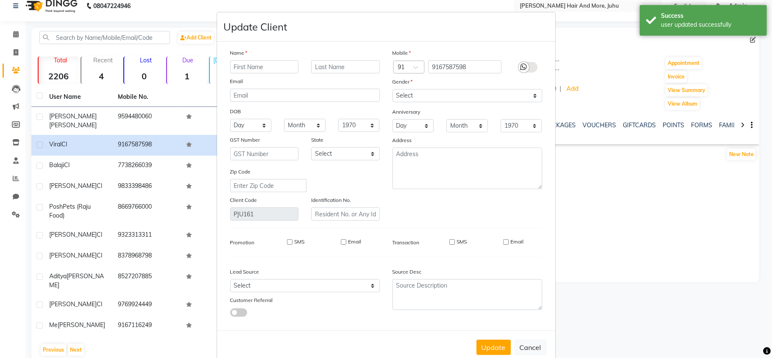
checkbox input "false"
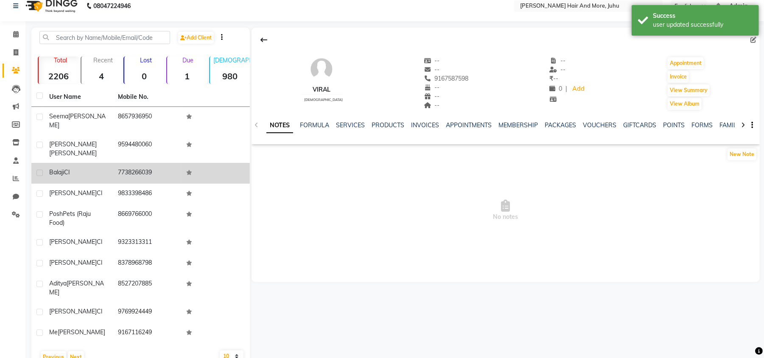
click at [154, 163] on td "7738266039" at bounding box center [147, 173] width 69 height 21
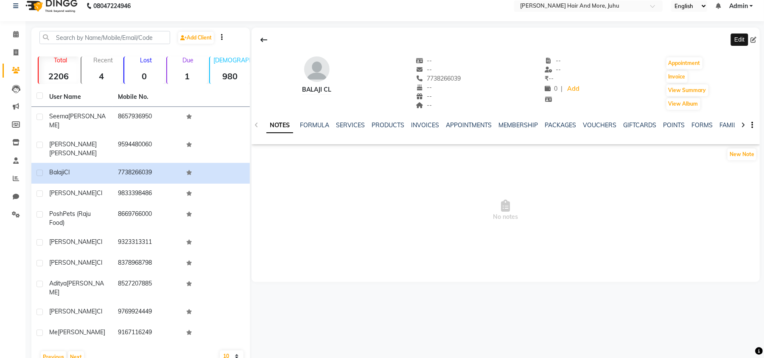
click at [754, 39] on icon at bounding box center [753, 40] width 6 height 6
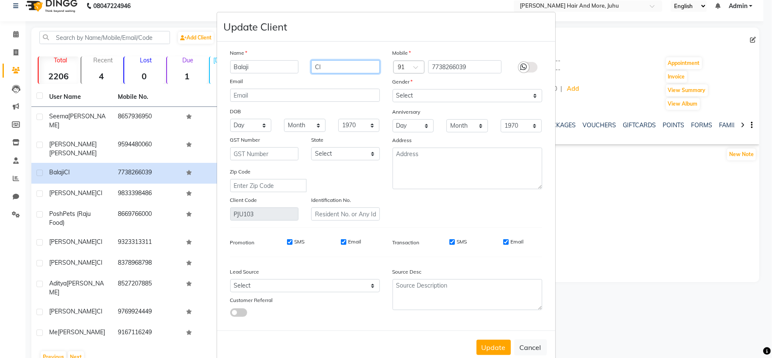
drag, startPoint x: 327, startPoint y: 69, endPoint x: 311, endPoint y: 72, distance: 16.8
click at [311, 72] on input "Cl" at bounding box center [345, 66] width 69 height 13
click at [400, 93] on select "Select [DEMOGRAPHIC_DATA] [DEMOGRAPHIC_DATA] Other Prefer Not To Say" at bounding box center [468, 95] width 150 height 13
select select "[DEMOGRAPHIC_DATA]"
click at [393, 89] on select "Select [DEMOGRAPHIC_DATA] [DEMOGRAPHIC_DATA] Other Prefer Not To Say" at bounding box center [468, 95] width 150 height 13
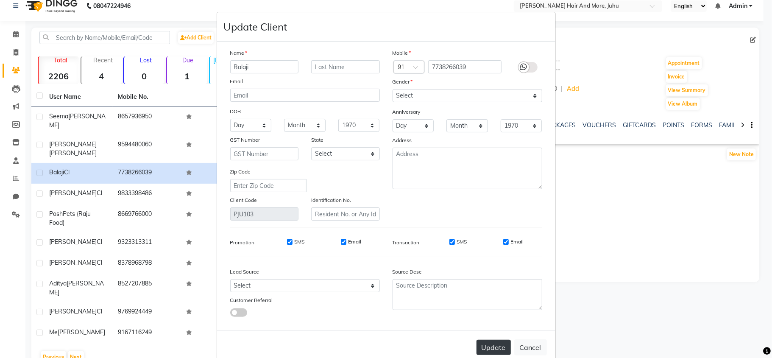
click at [499, 341] on button "Update" at bounding box center [494, 347] width 34 height 15
select select
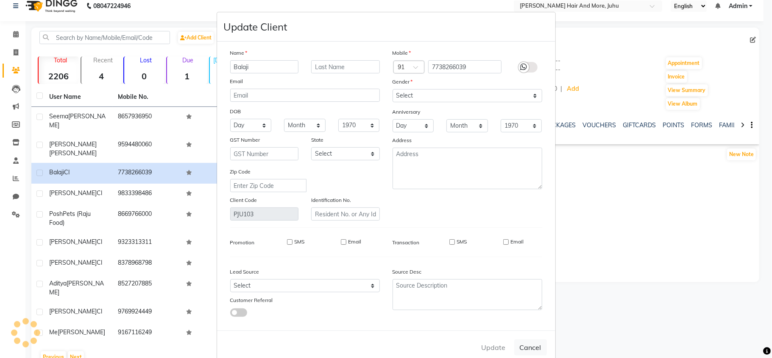
select select
checkbox input "false"
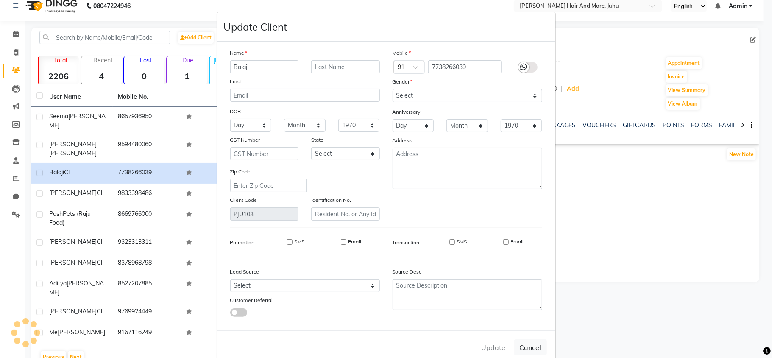
checkbox input "false"
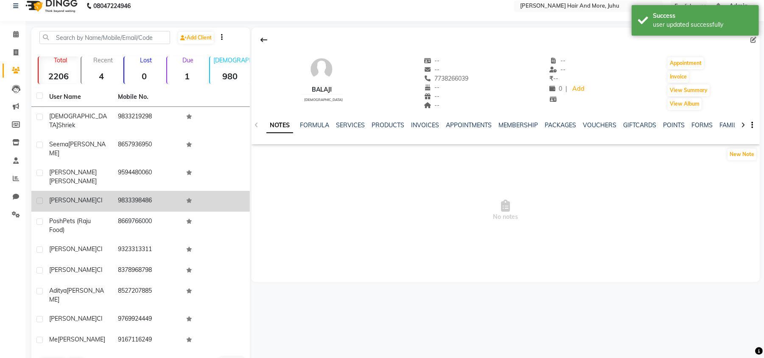
click at [142, 191] on td "9833398486" at bounding box center [147, 201] width 69 height 21
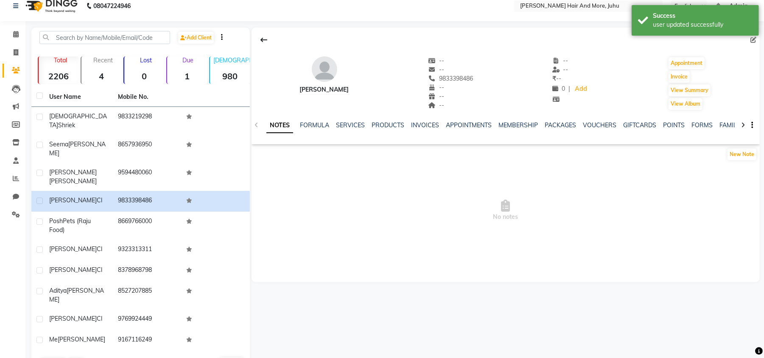
click at [752, 39] on icon at bounding box center [753, 40] width 6 height 6
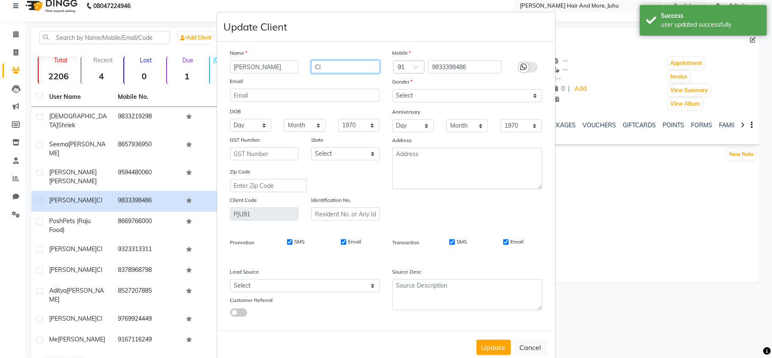
drag, startPoint x: 323, startPoint y: 68, endPoint x: 302, endPoint y: 75, distance: 21.7
click at [302, 75] on div "Name [PERSON_NAME] Email DOB Day 01 02 03 04 05 06 07 08 09 10 11 12 13 14 15 1…" at bounding box center [305, 134] width 162 height 172
